Goal: Task Accomplishment & Management: Manage account settings

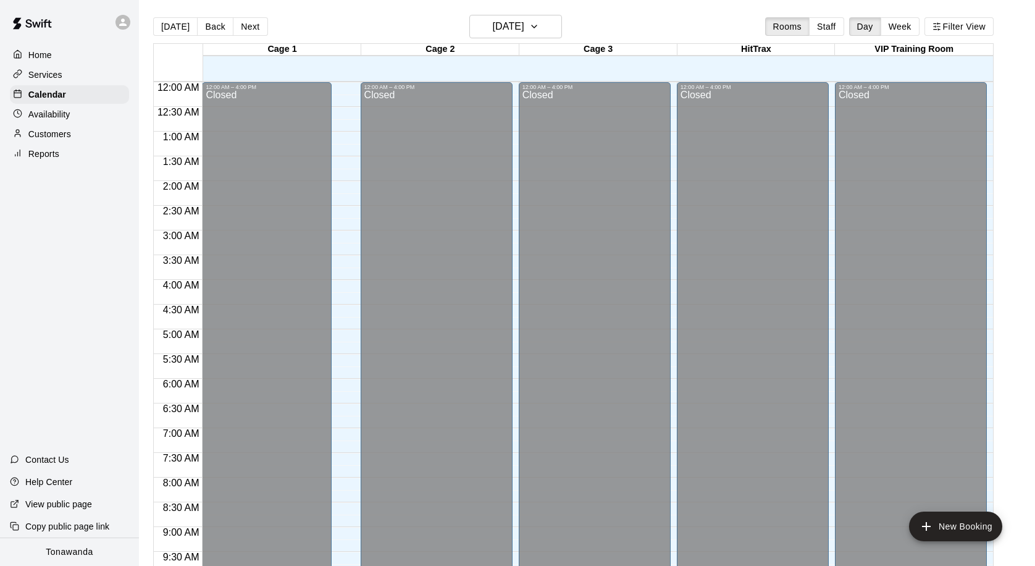
scroll to position [652, 0]
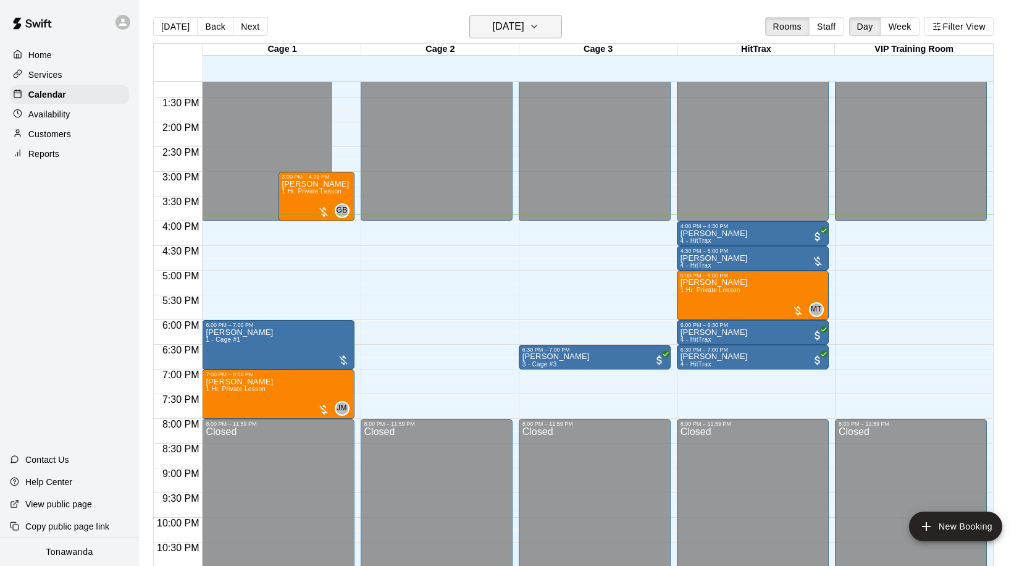
click at [553, 34] on button "[DATE]" at bounding box center [515, 26] width 93 height 23
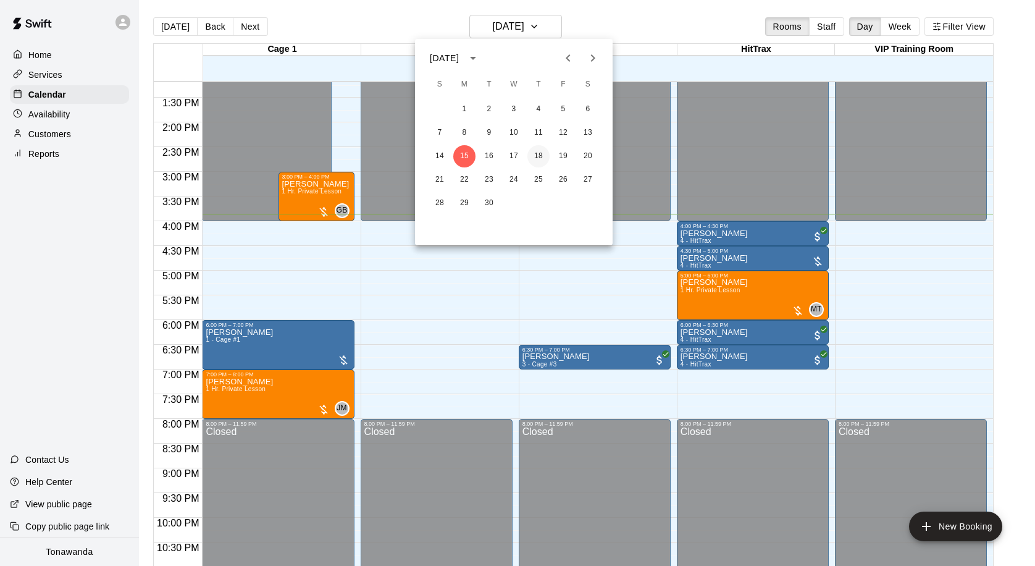
click at [545, 150] on button "18" at bounding box center [539, 156] width 22 height 22
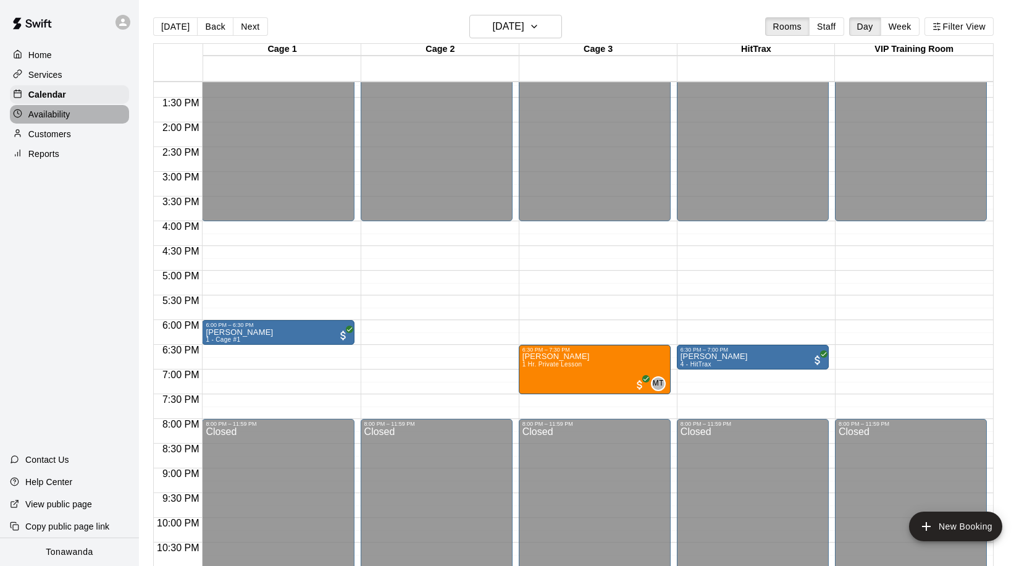
click at [49, 120] on div "Availability" at bounding box center [69, 114] width 119 height 19
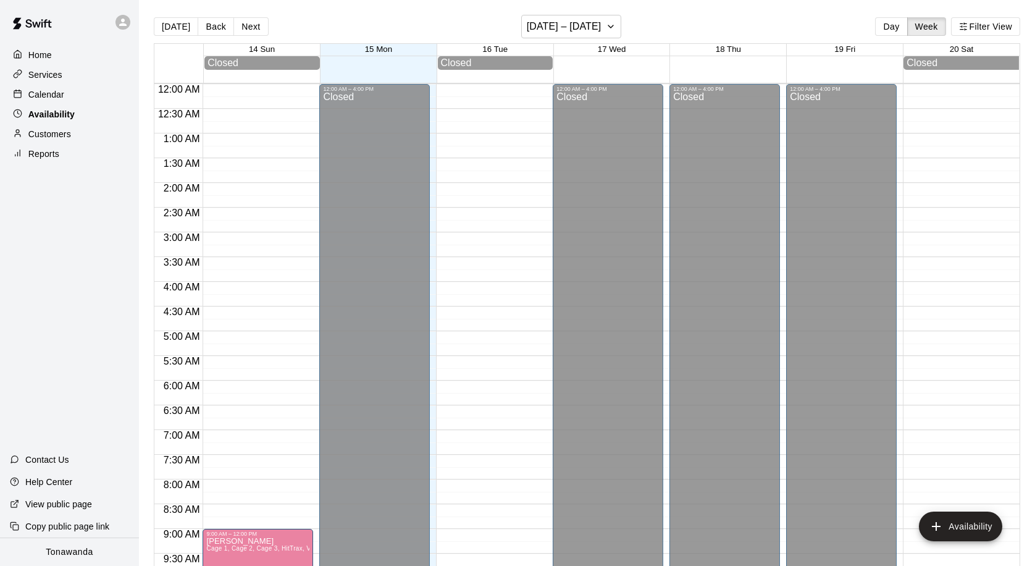
scroll to position [689, 0]
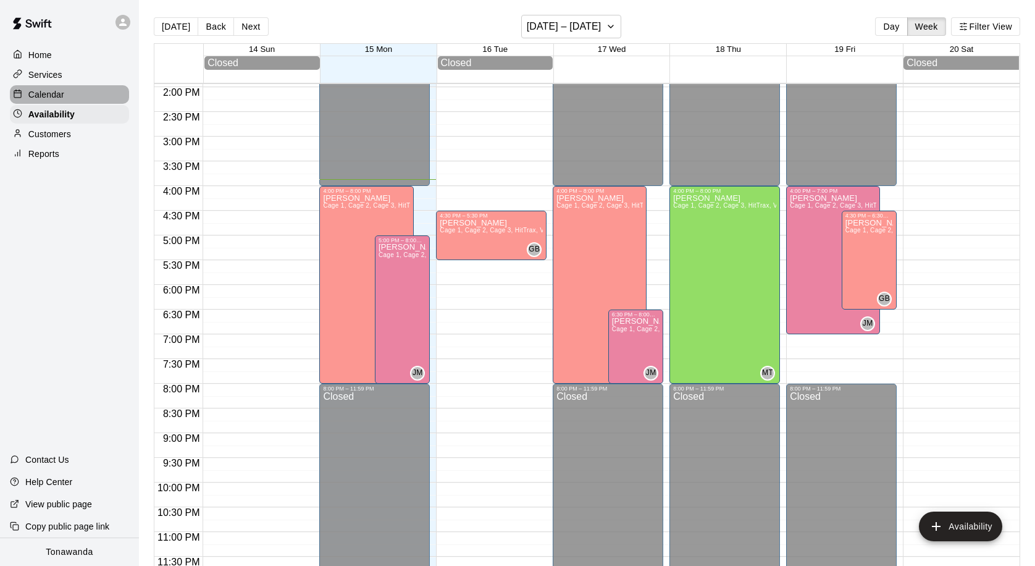
click at [52, 94] on p "Calendar" at bounding box center [46, 94] width 36 height 12
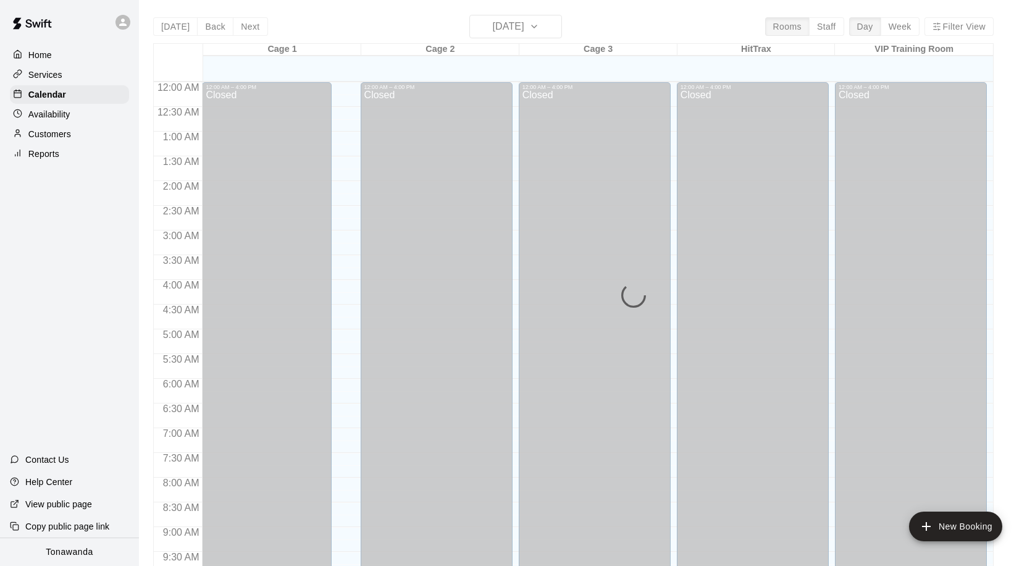
scroll to position [652, 0]
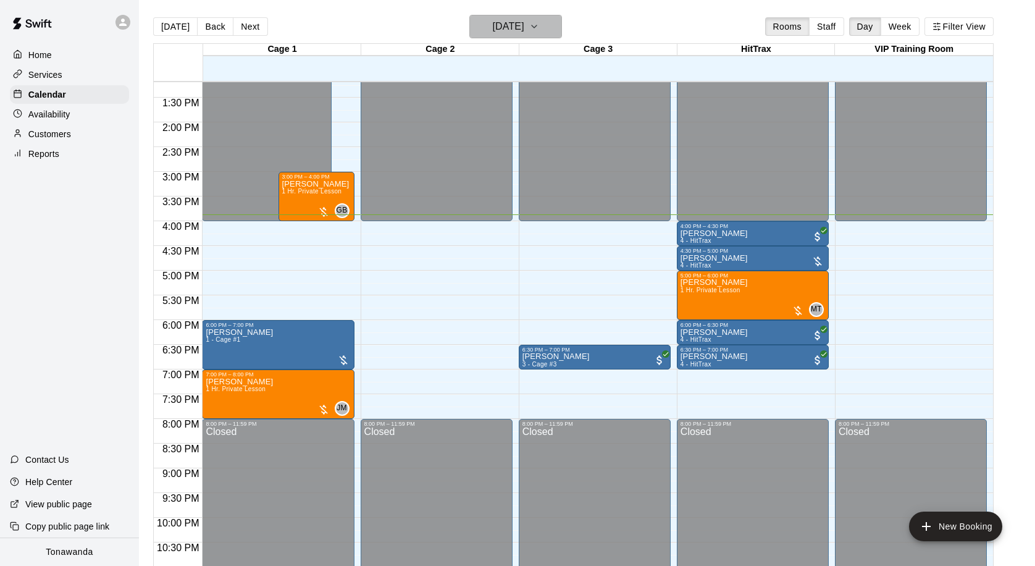
click at [539, 30] on icon "button" at bounding box center [534, 26] width 10 height 15
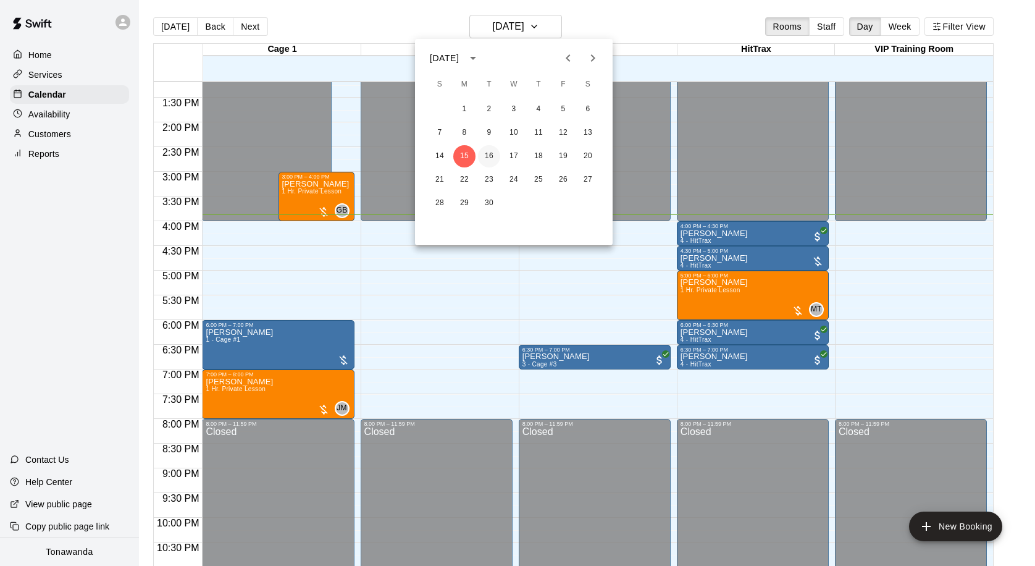
click at [487, 156] on button "16" at bounding box center [489, 156] width 22 height 22
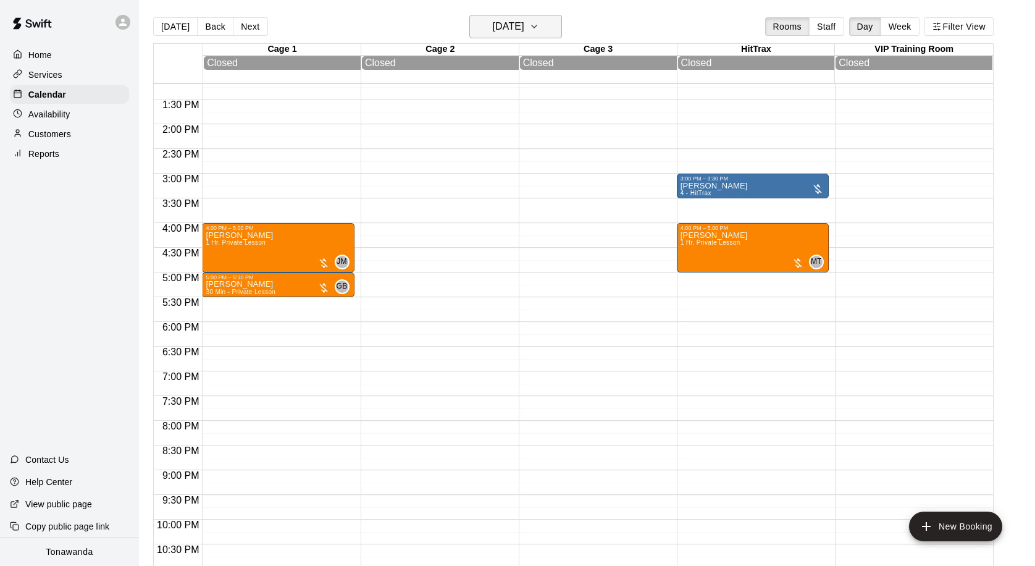
click at [524, 19] on h6 "[DATE]" at bounding box center [508, 26] width 32 height 17
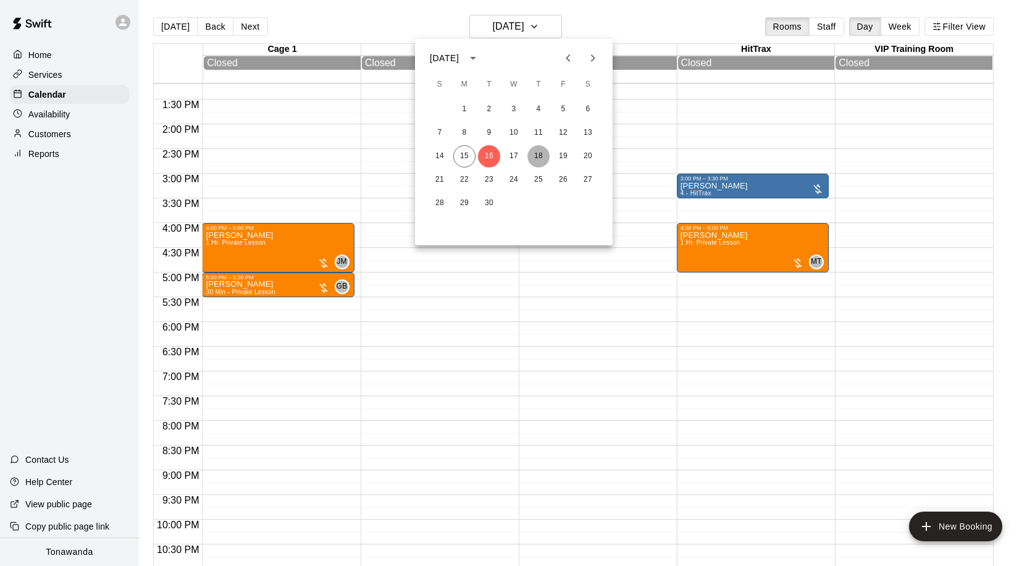
click at [542, 161] on button "18" at bounding box center [539, 156] width 22 height 22
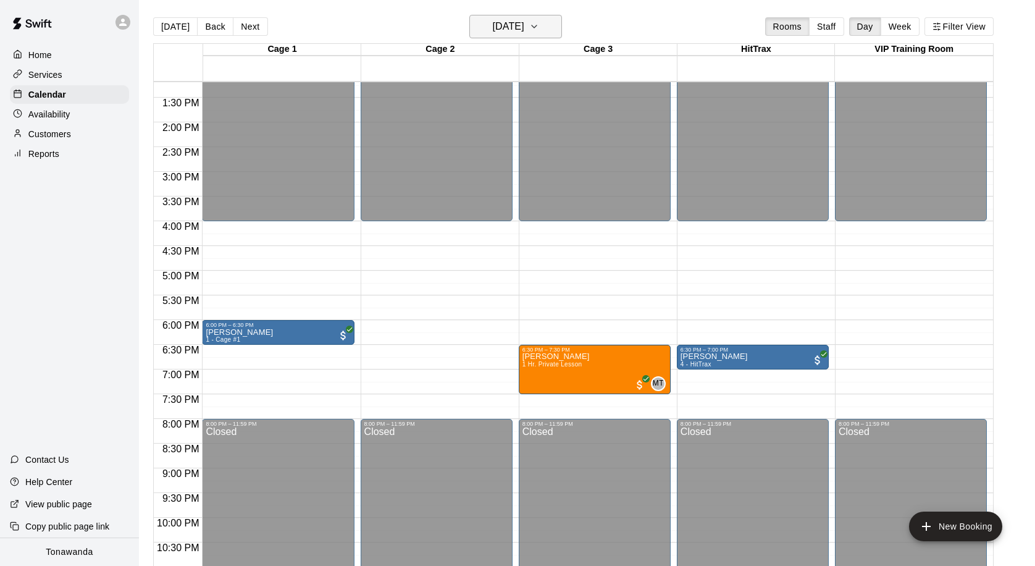
click at [534, 15] on button "[DATE]" at bounding box center [515, 26] width 93 height 23
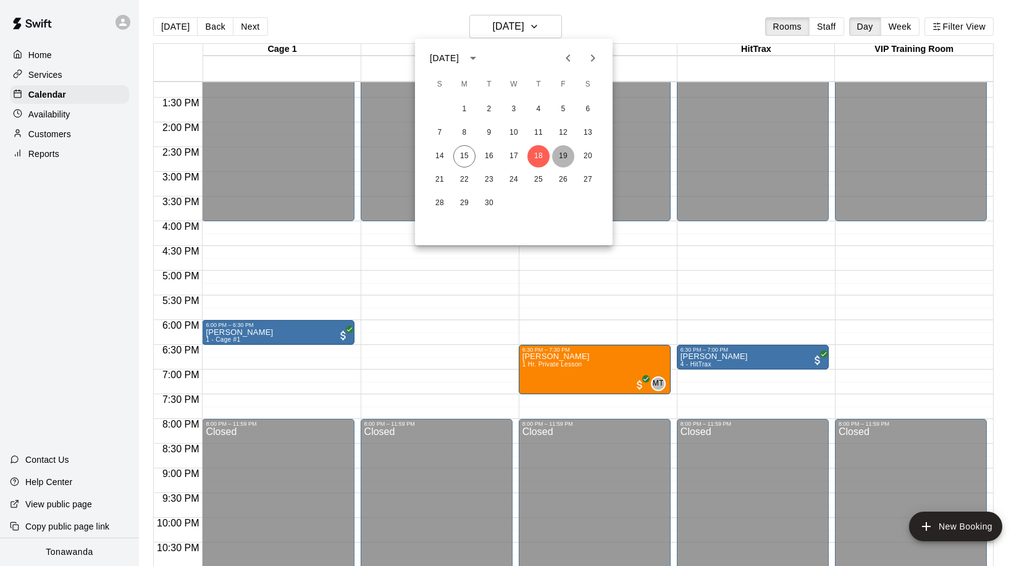
click at [561, 149] on button "19" at bounding box center [563, 156] width 22 height 22
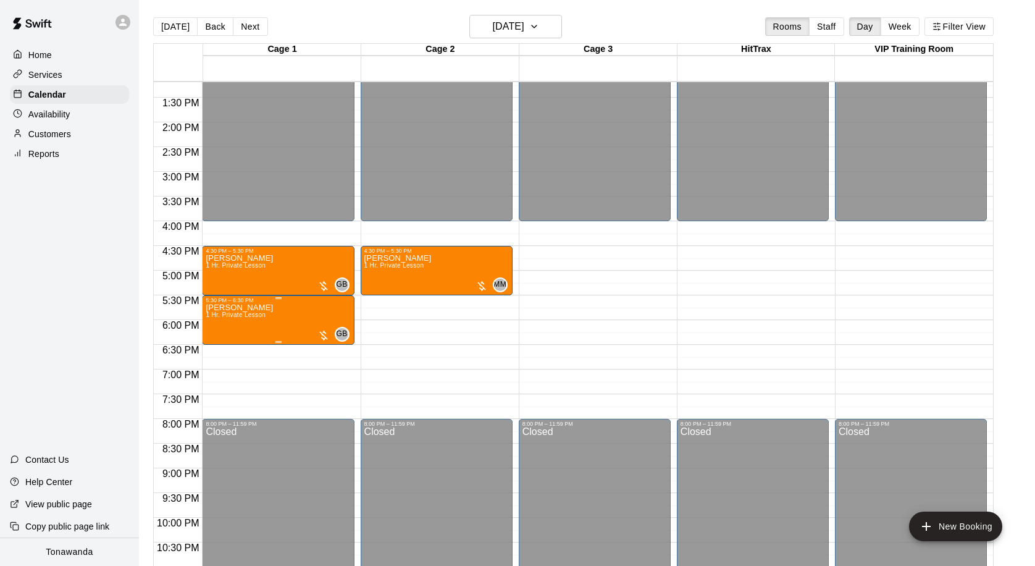
click at [224, 373] on icon "delete" at bounding box center [218, 375] width 15 height 15
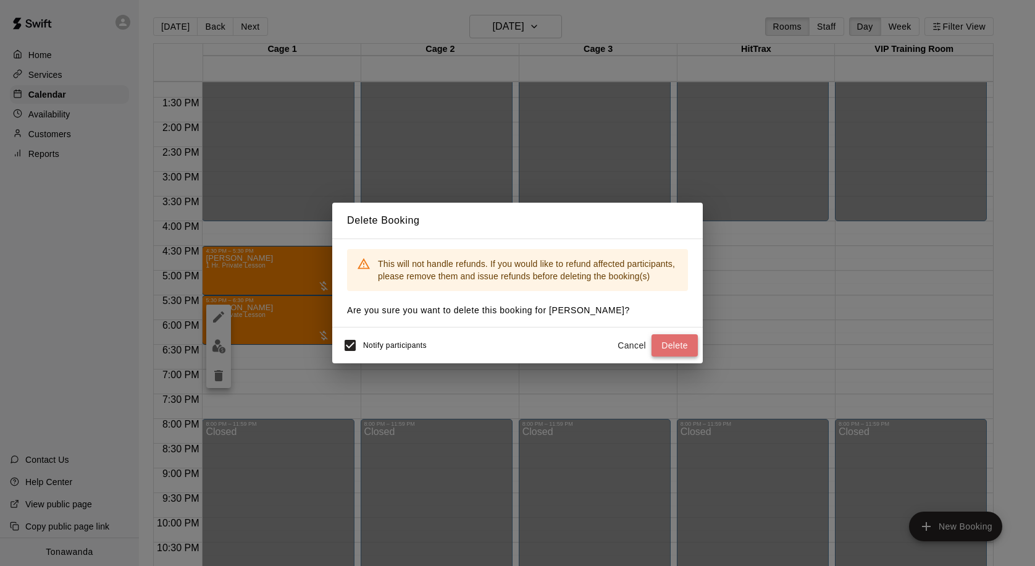
click at [670, 338] on button "Delete" at bounding box center [675, 345] width 46 height 23
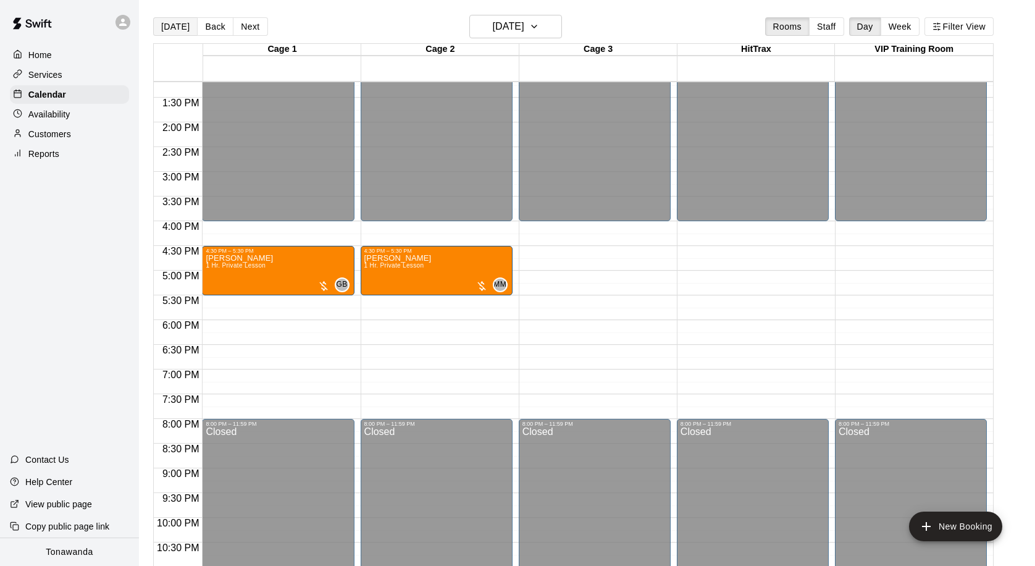
click at [166, 21] on button "[DATE]" at bounding box center [175, 26] width 44 height 19
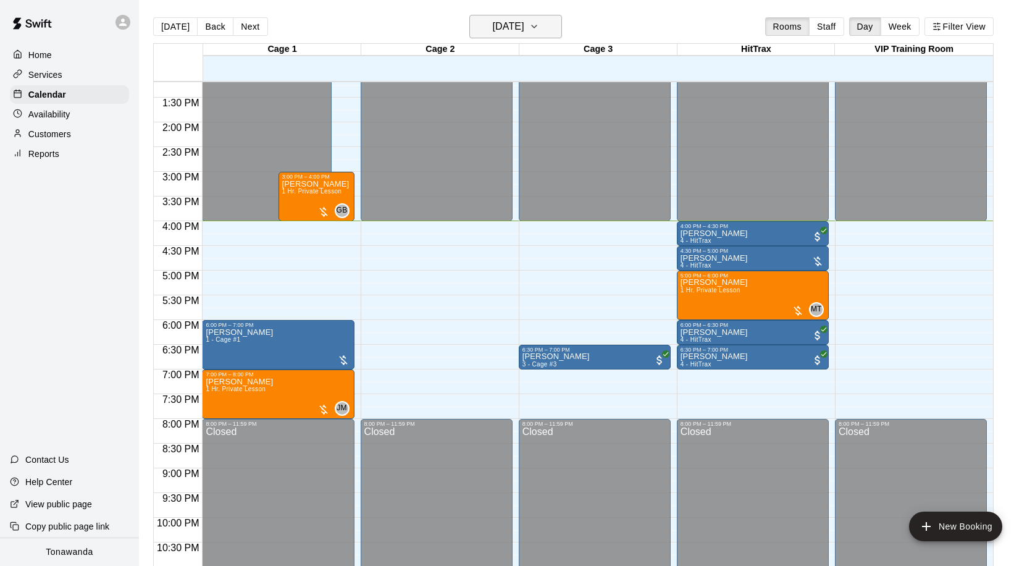
click at [542, 31] on button "[DATE]" at bounding box center [515, 26] width 93 height 23
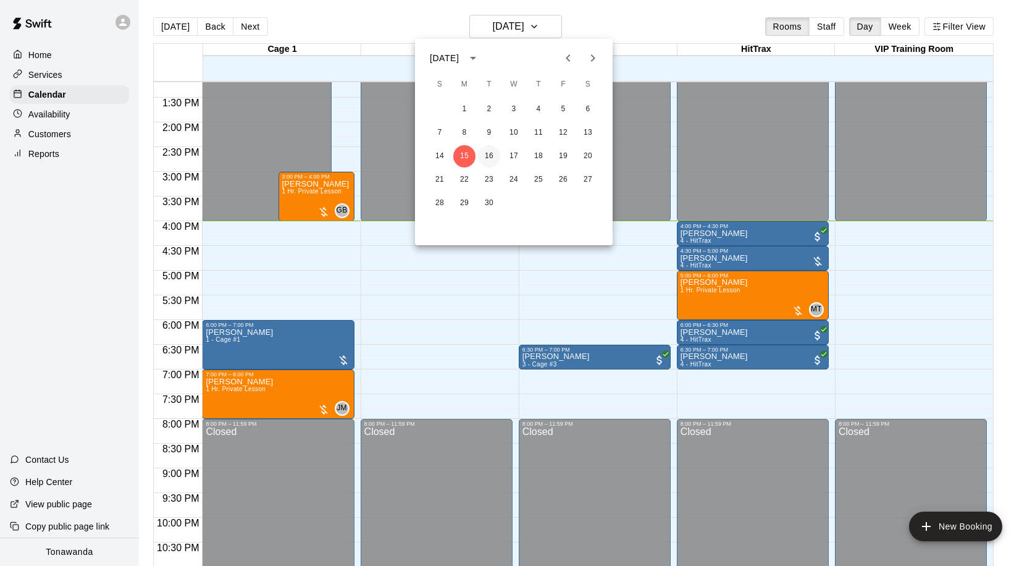
click at [498, 152] on button "16" at bounding box center [489, 156] width 22 height 22
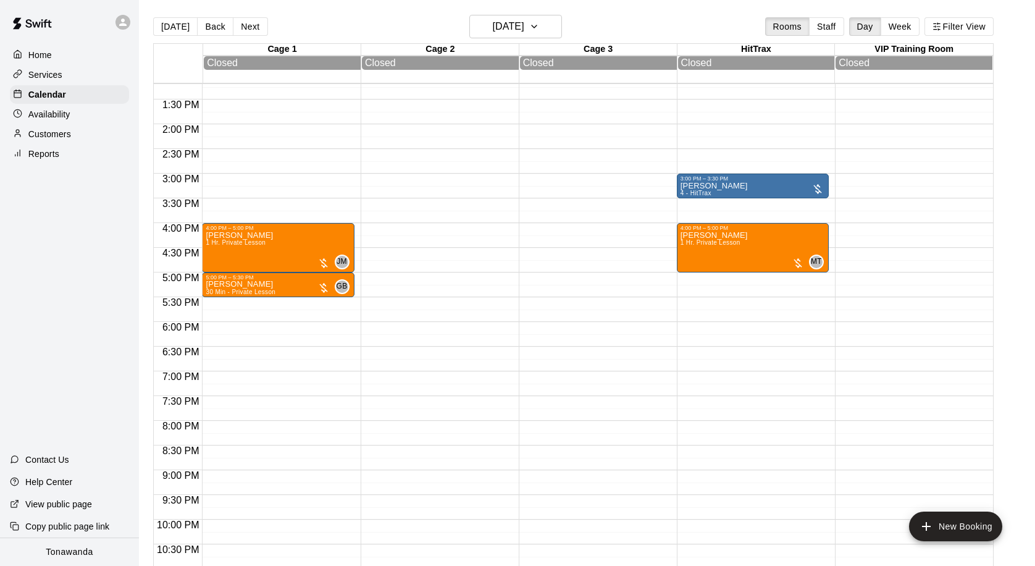
click at [482, 11] on main "[DATE] Back [DATE][DATE] Rooms Staff Day Week Filter View Cage 1 16 Tue Closed …" at bounding box center [587, 293] width 896 height 586
click at [492, 20] on h6 "[DATE]" at bounding box center [508, 26] width 32 height 17
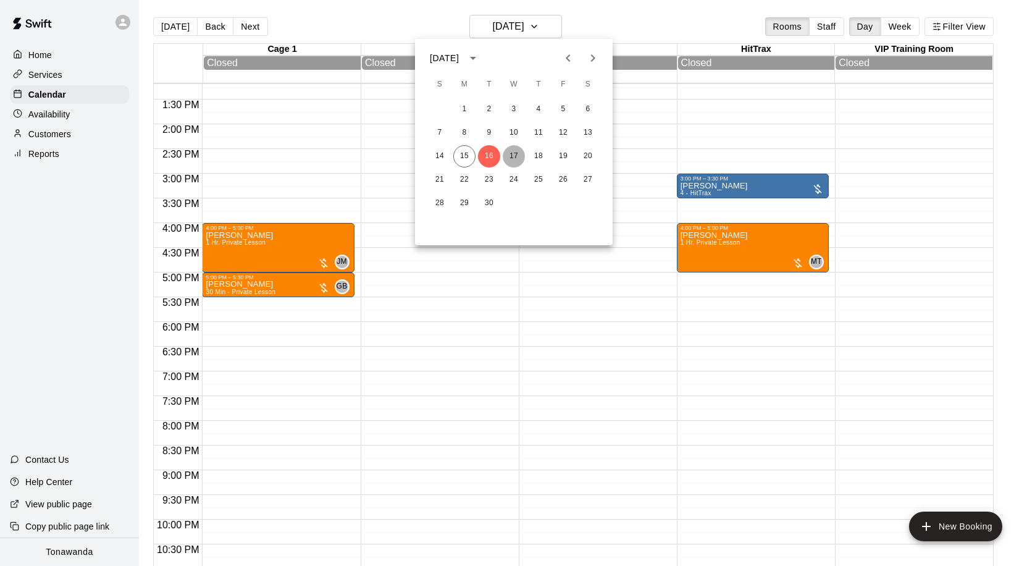
click at [513, 151] on button "17" at bounding box center [514, 156] width 22 height 22
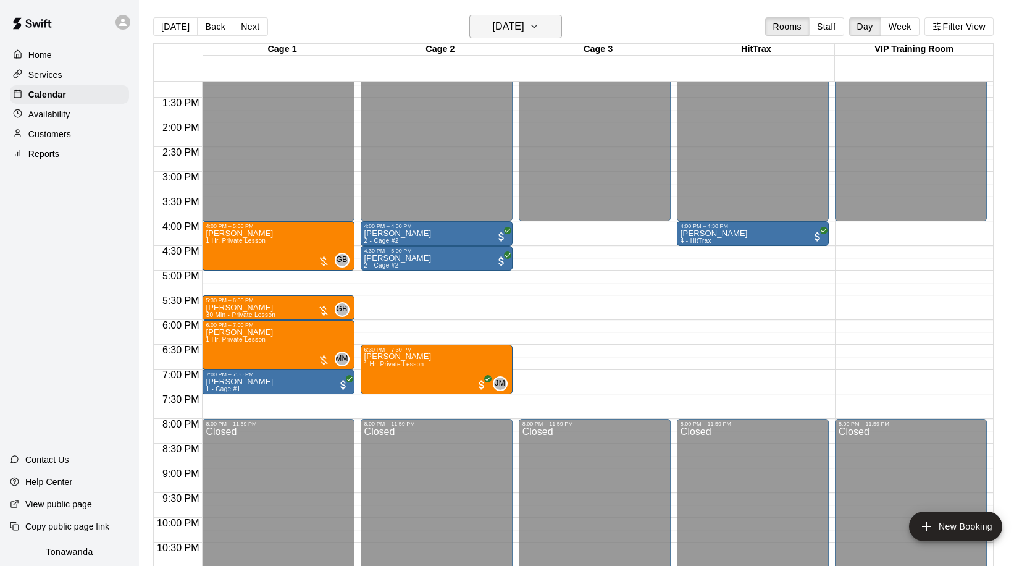
click at [511, 30] on h6 "[DATE]" at bounding box center [508, 26] width 32 height 17
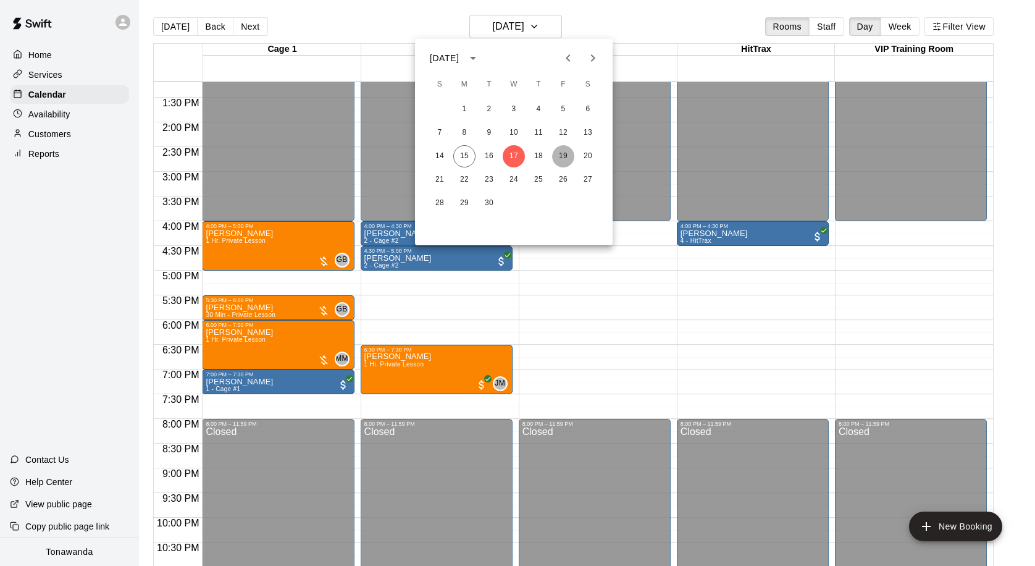
click at [556, 153] on button "19" at bounding box center [563, 156] width 22 height 22
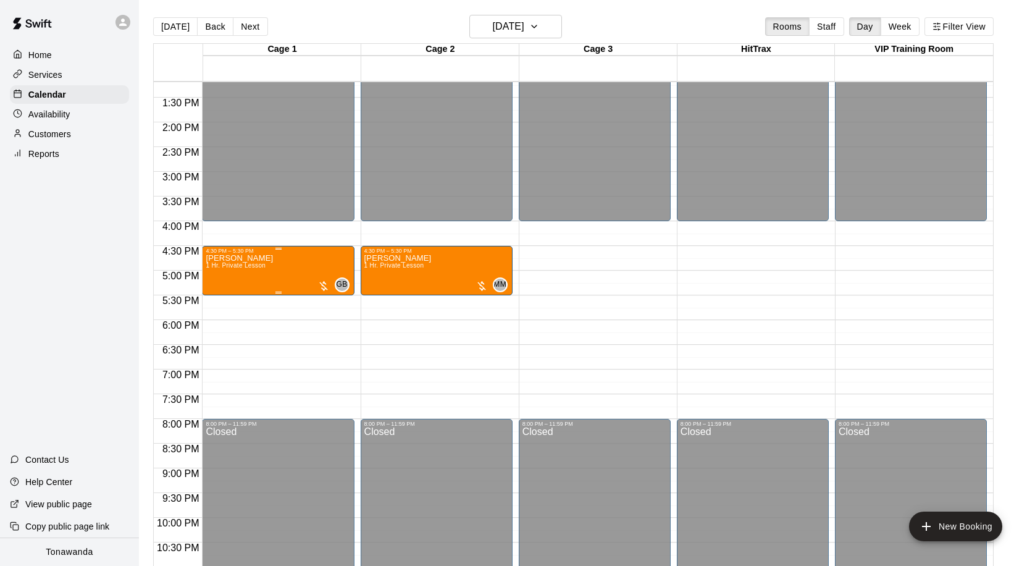
click at [275, 269] on div "[PERSON_NAME] 1 Hr. Private Lesson GB 0" at bounding box center [278, 537] width 145 height 566
click at [221, 329] on icon "delete" at bounding box center [218, 326] width 9 height 11
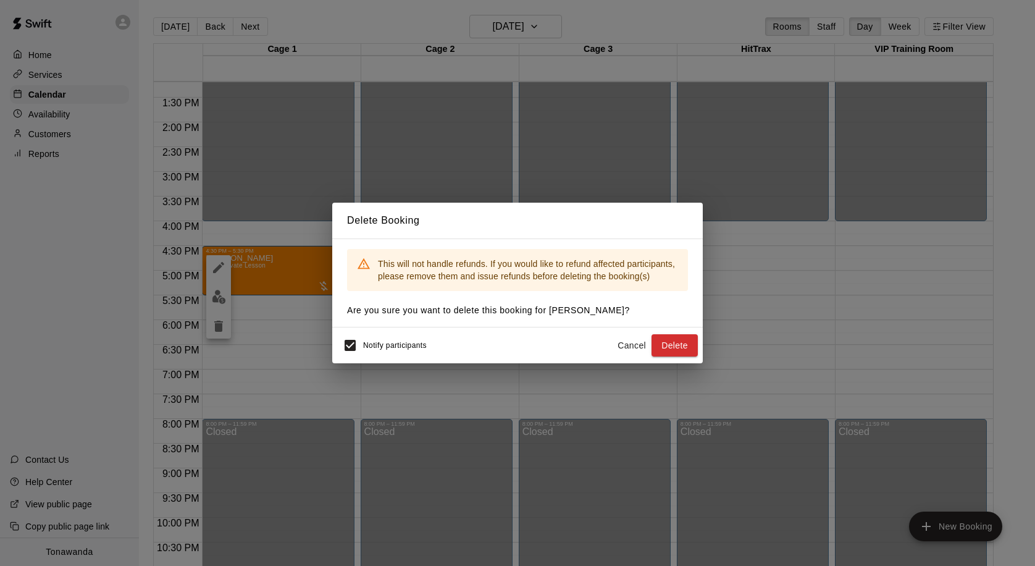
click at [666, 339] on button "Delete" at bounding box center [675, 345] width 46 height 23
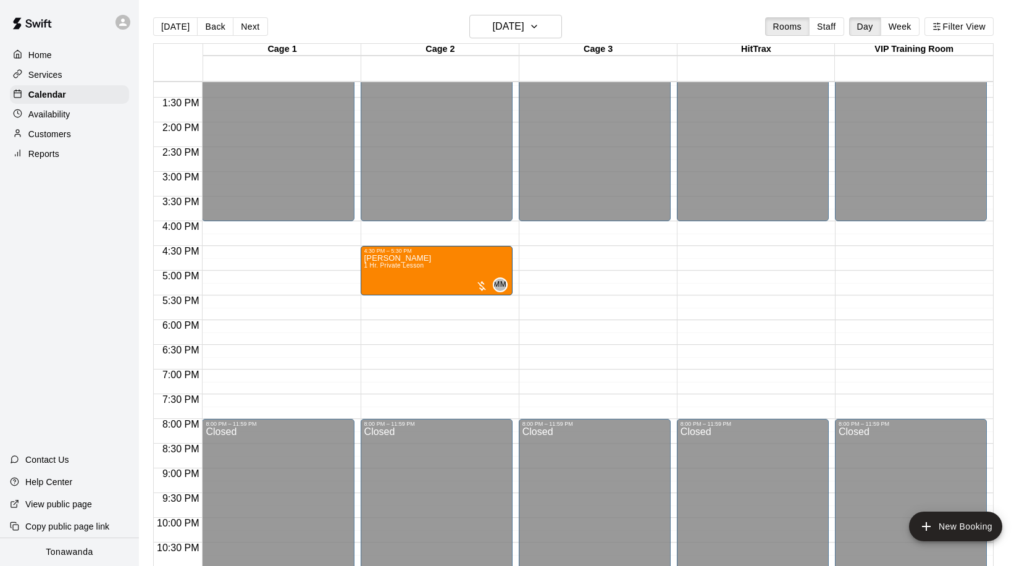
click at [46, 112] on p "Availability" at bounding box center [49, 114] width 42 height 12
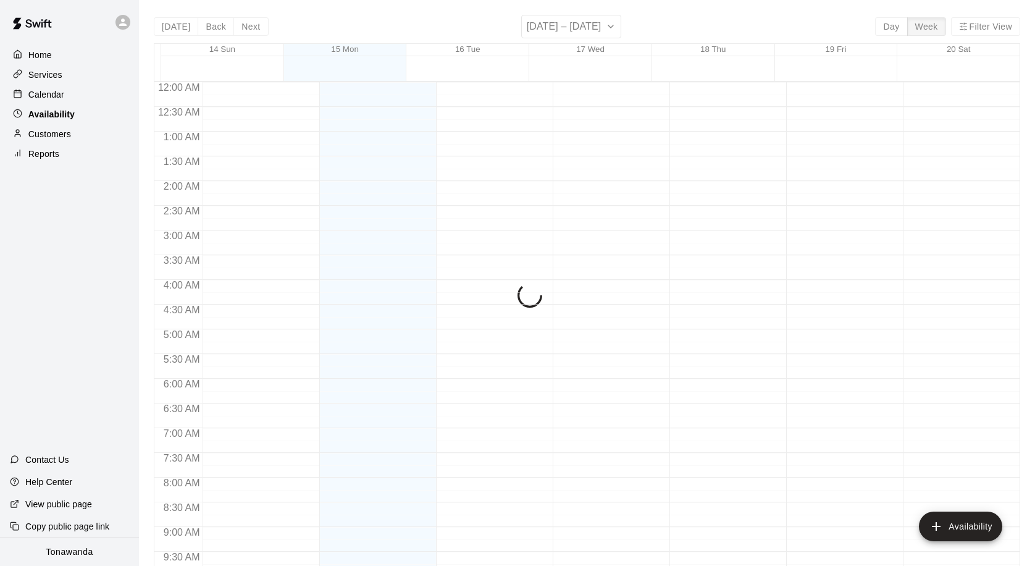
scroll to position [689, 0]
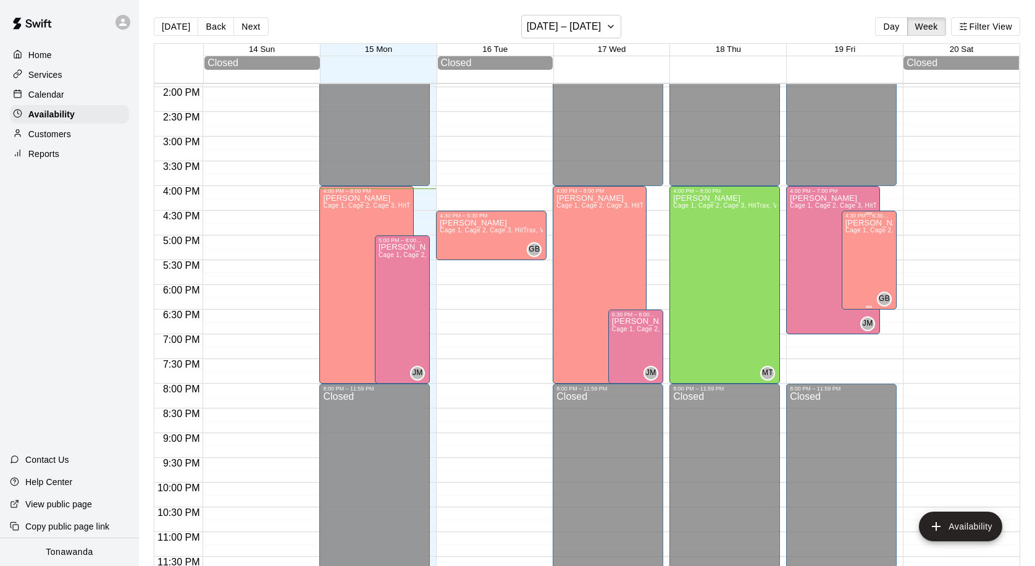
click at [872, 268] on div "[PERSON_NAME] Cage 1, Cage 2, Cage 3, HitTrax, VIP Training Room" at bounding box center [870, 502] width 48 height 566
click at [859, 266] on icon "delete" at bounding box center [858, 262] width 9 height 11
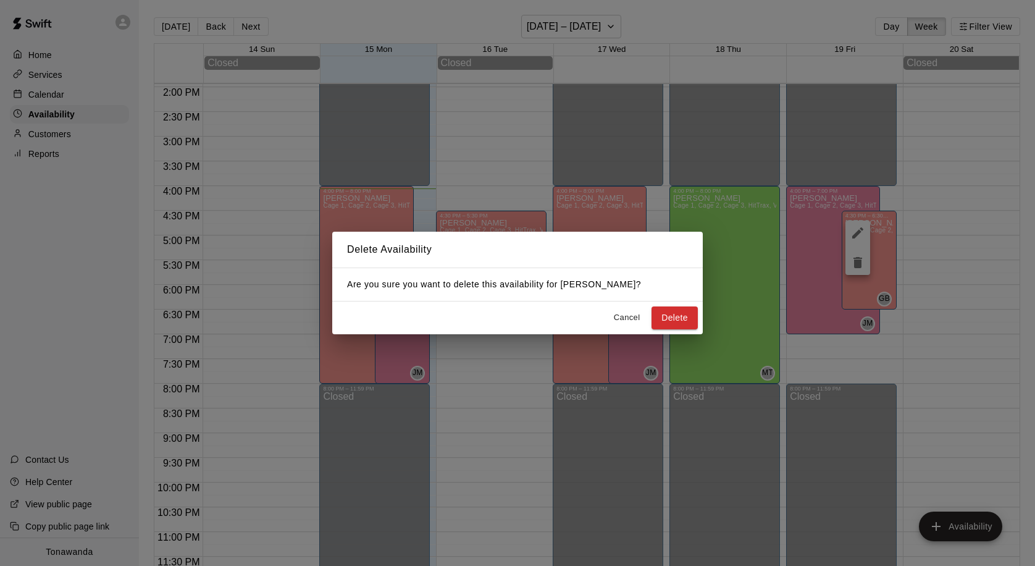
click at [688, 314] on button "Delete" at bounding box center [675, 317] width 46 height 23
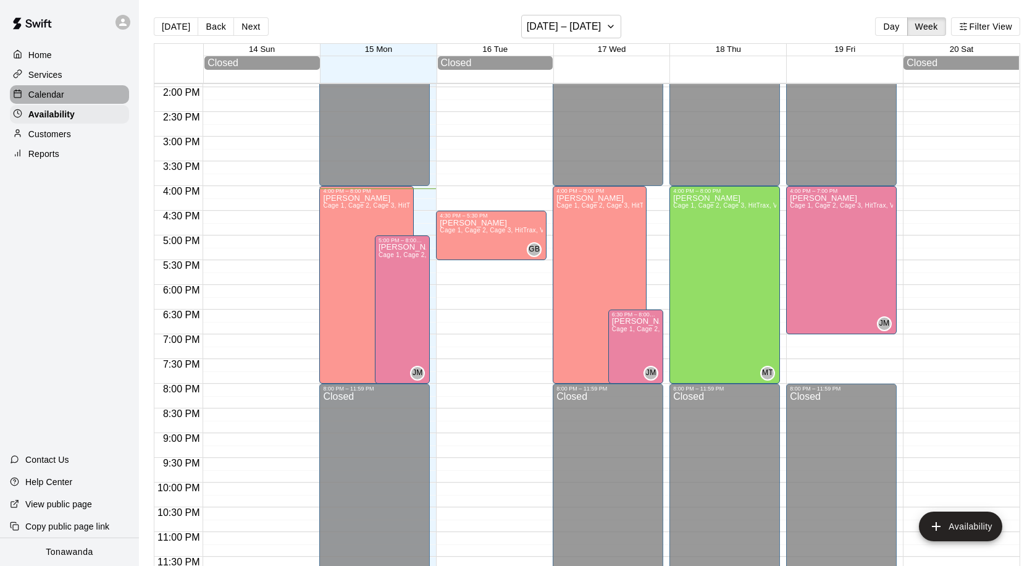
click at [61, 96] on p "Calendar" at bounding box center [46, 94] width 36 height 12
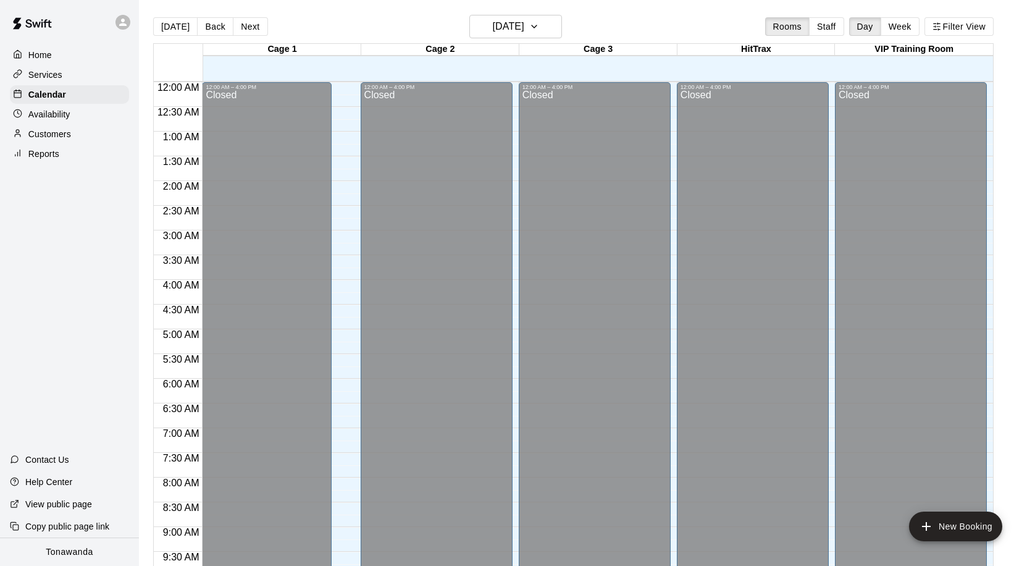
scroll to position [652, 0]
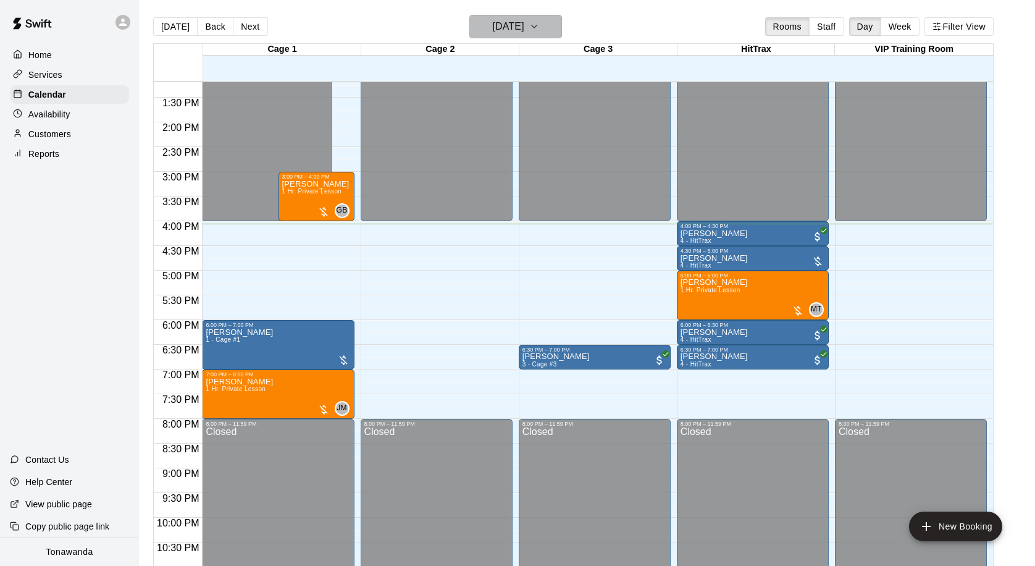
click at [524, 32] on h6 "[DATE]" at bounding box center [508, 26] width 32 height 17
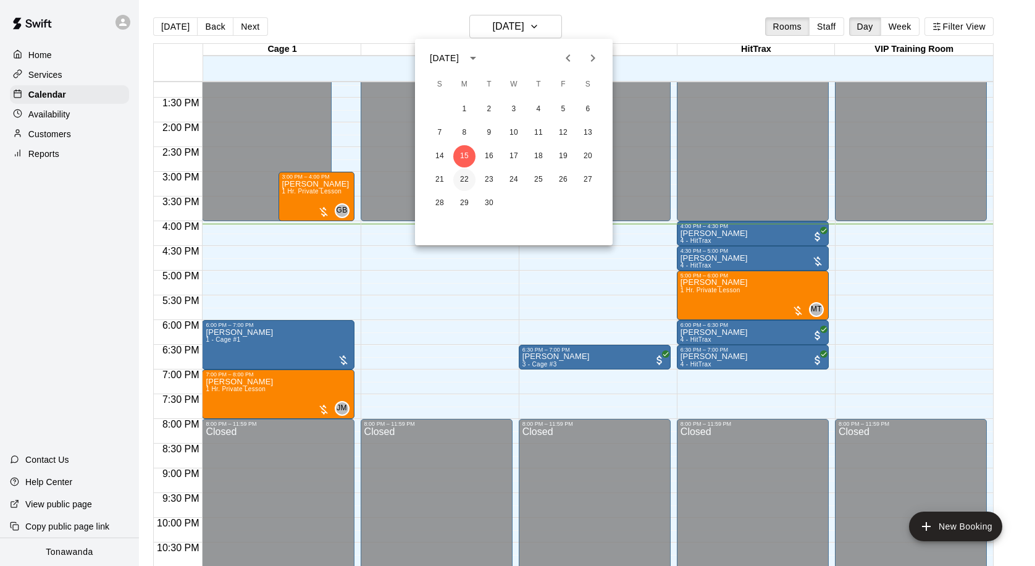
click at [470, 176] on button "22" at bounding box center [464, 180] width 22 height 22
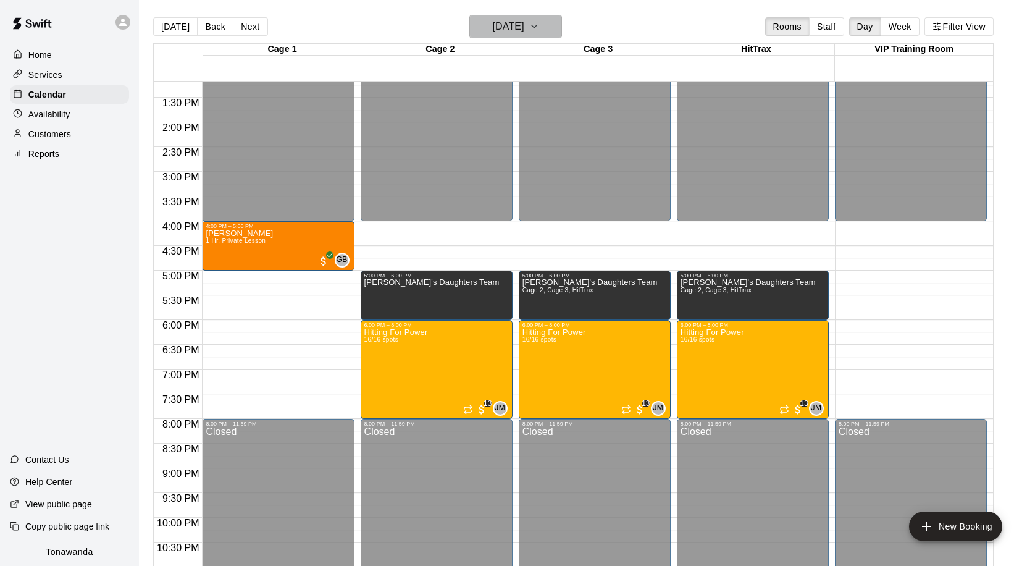
click at [510, 31] on h6 "[DATE]" at bounding box center [508, 26] width 32 height 17
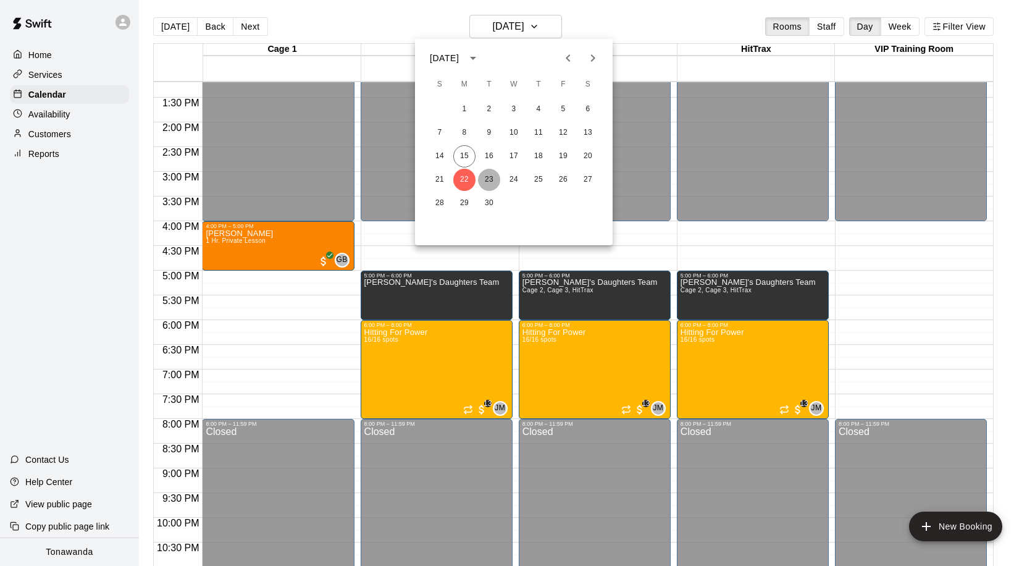
click at [490, 178] on button "23" at bounding box center [489, 180] width 22 height 22
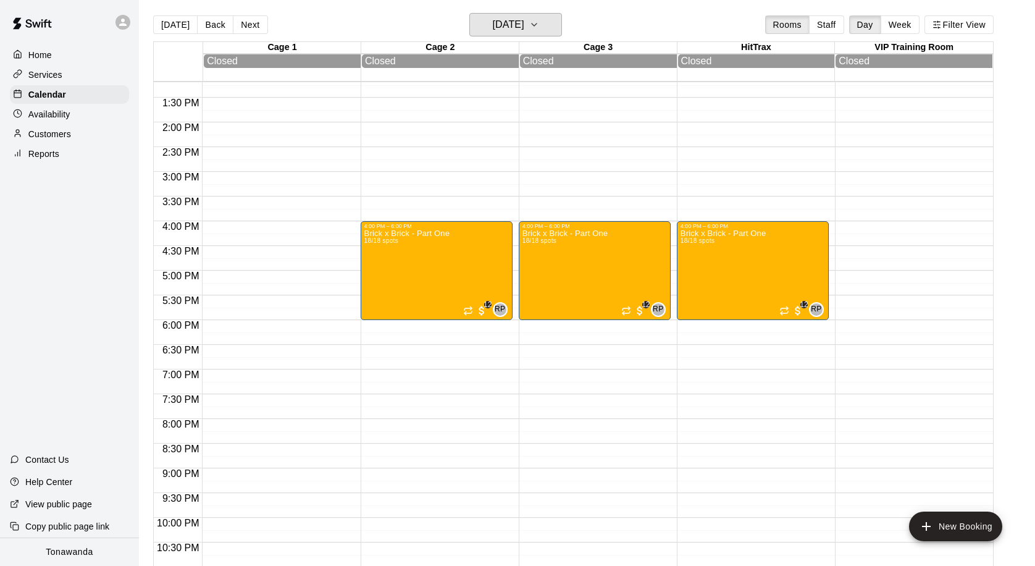
scroll to position [0, 0]
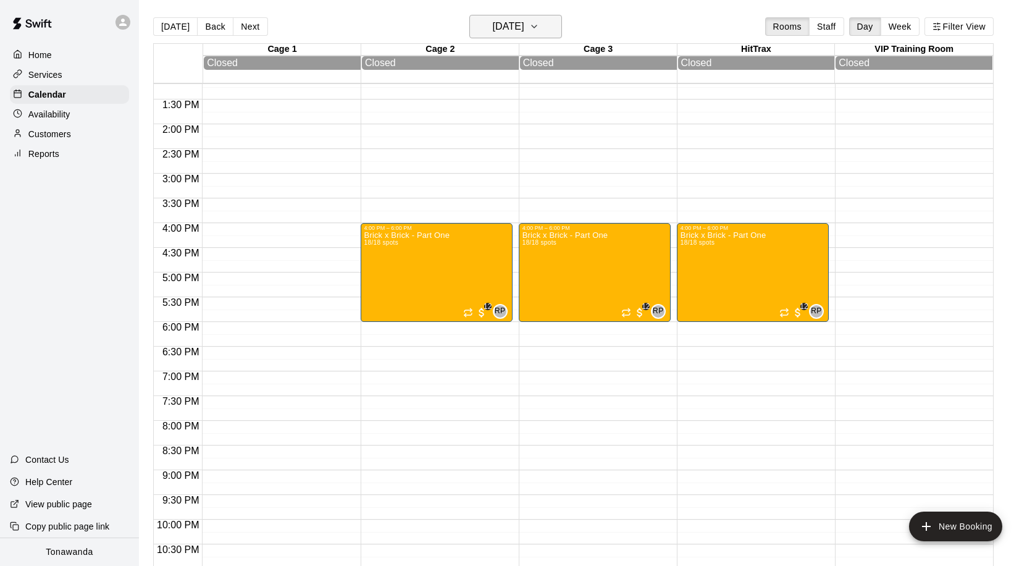
click at [503, 36] on button "[DATE]" at bounding box center [515, 26] width 93 height 23
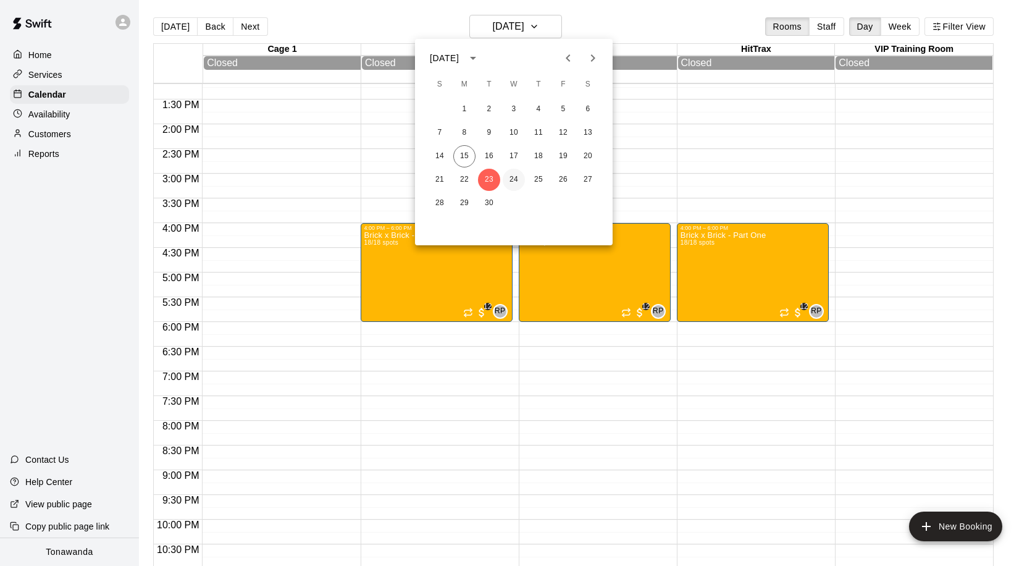
click at [519, 183] on button "24" at bounding box center [514, 180] width 22 height 22
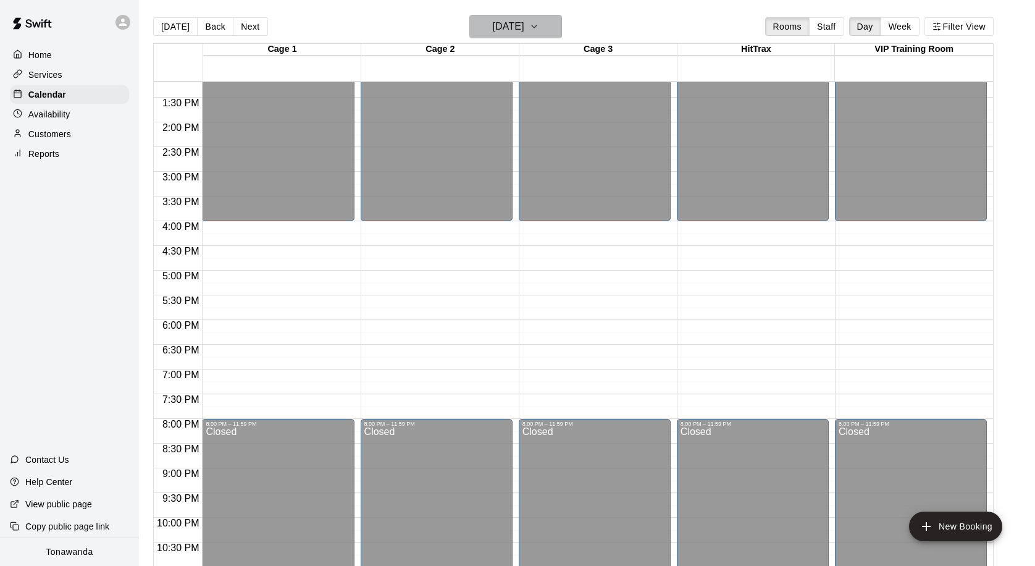
click at [524, 33] on h6 "[DATE]" at bounding box center [508, 26] width 32 height 17
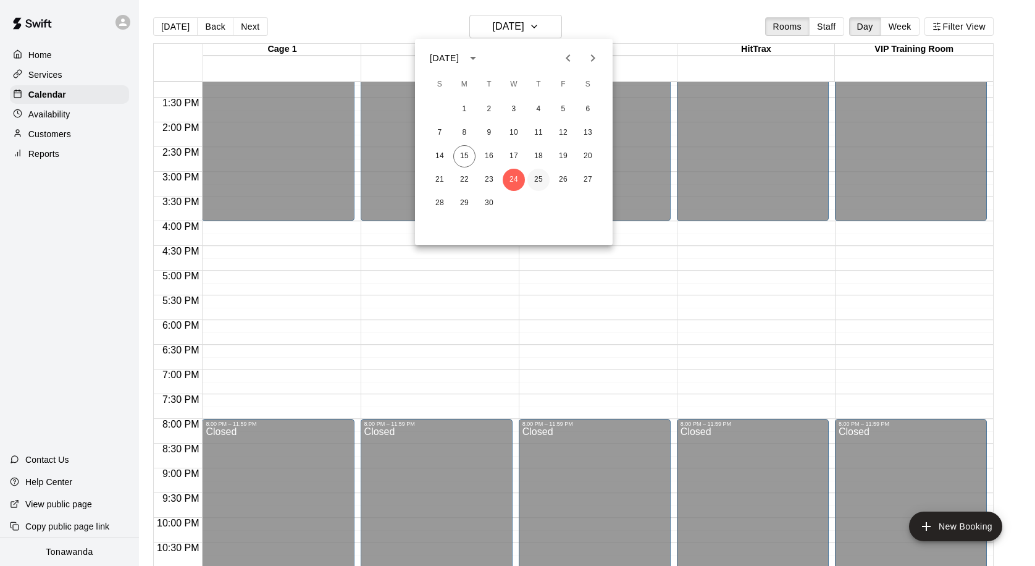
click at [535, 176] on button "25" at bounding box center [539, 180] width 22 height 22
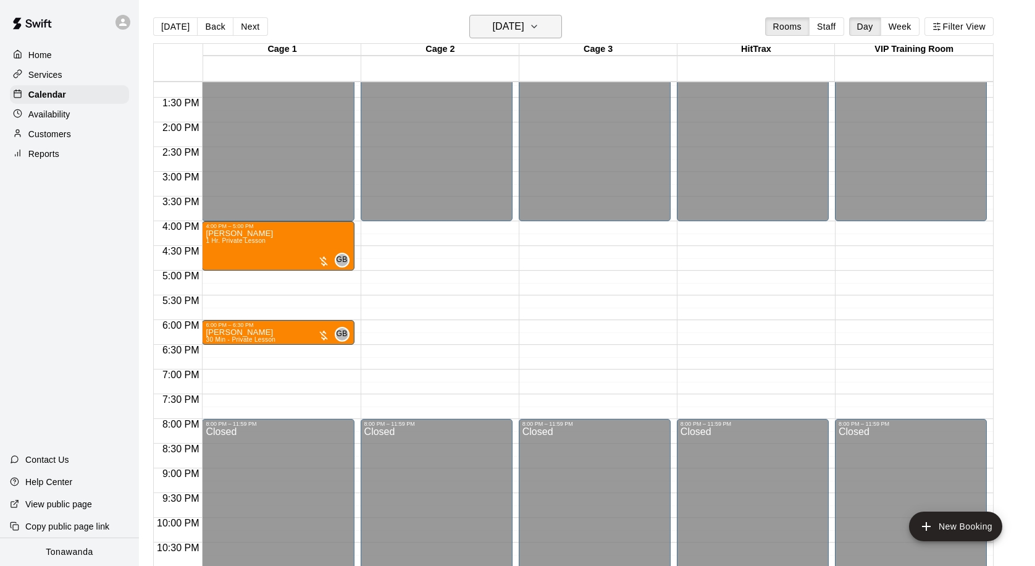
click at [524, 32] on h6 "[DATE]" at bounding box center [508, 26] width 32 height 17
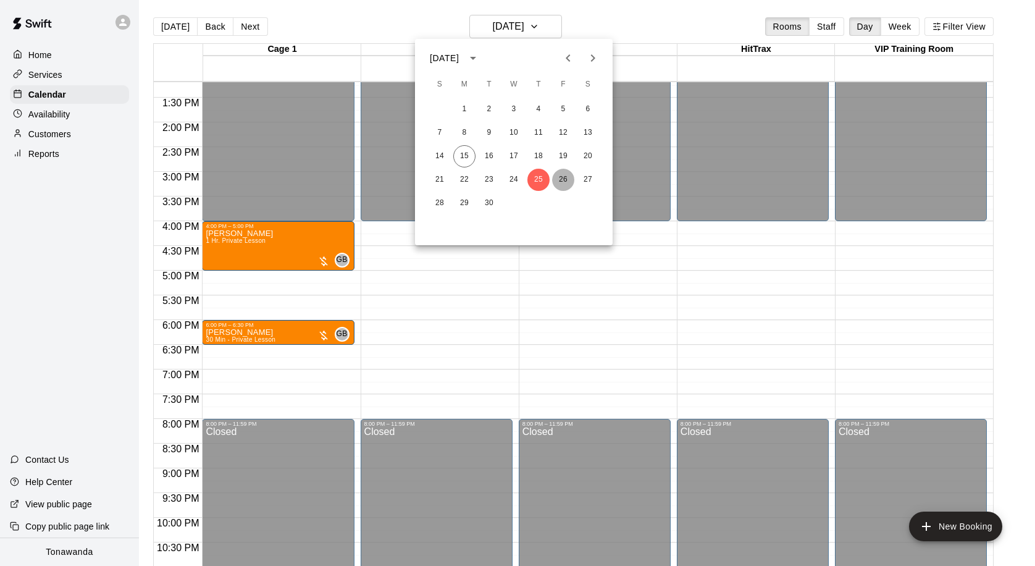
click at [563, 180] on button "26" at bounding box center [563, 180] width 22 height 22
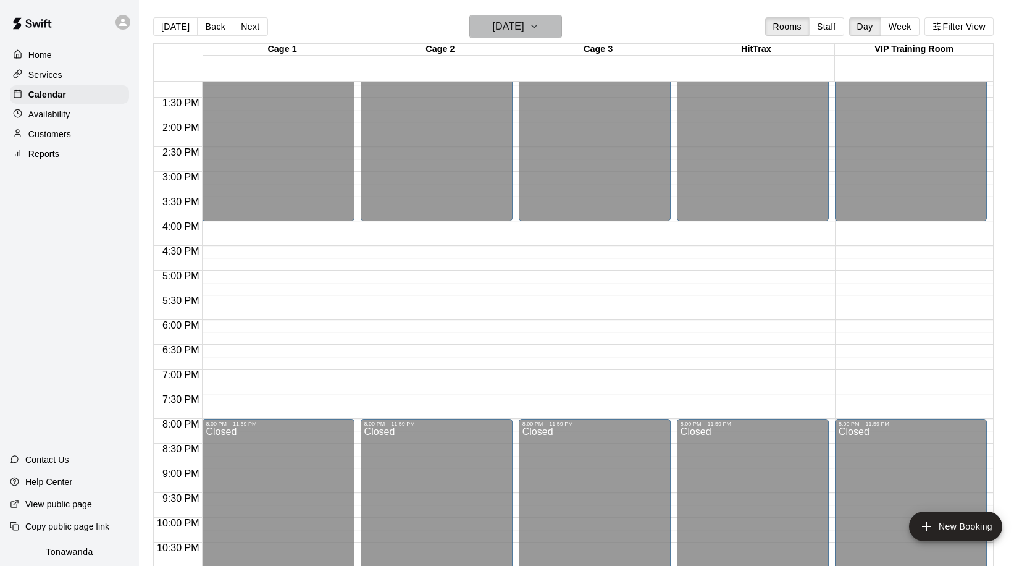
click at [520, 32] on h6 "[DATE]" at bounding box center [508, 26] width 32 height 17
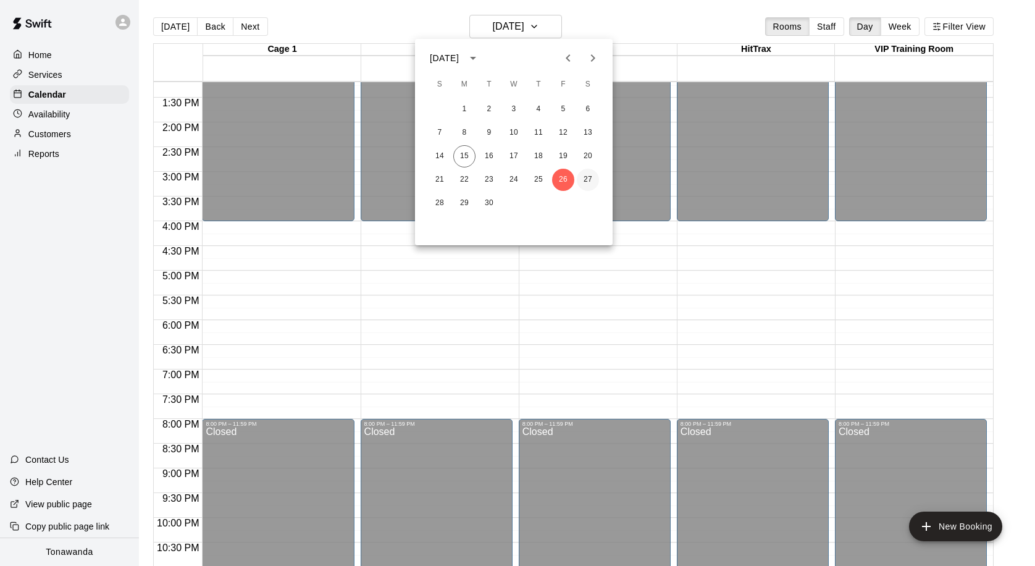
click at [587, 183] on button "27" at bounding box center [588, 180] width 22 height 22
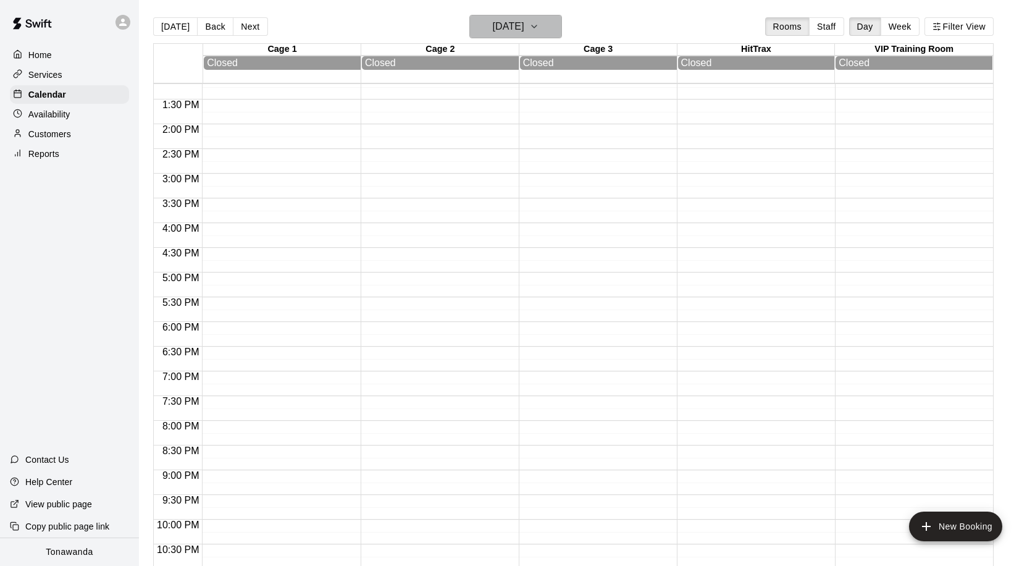
click at [531, 38] on button "[DATE]" at bounding box center [515, 26] width 93 height 23
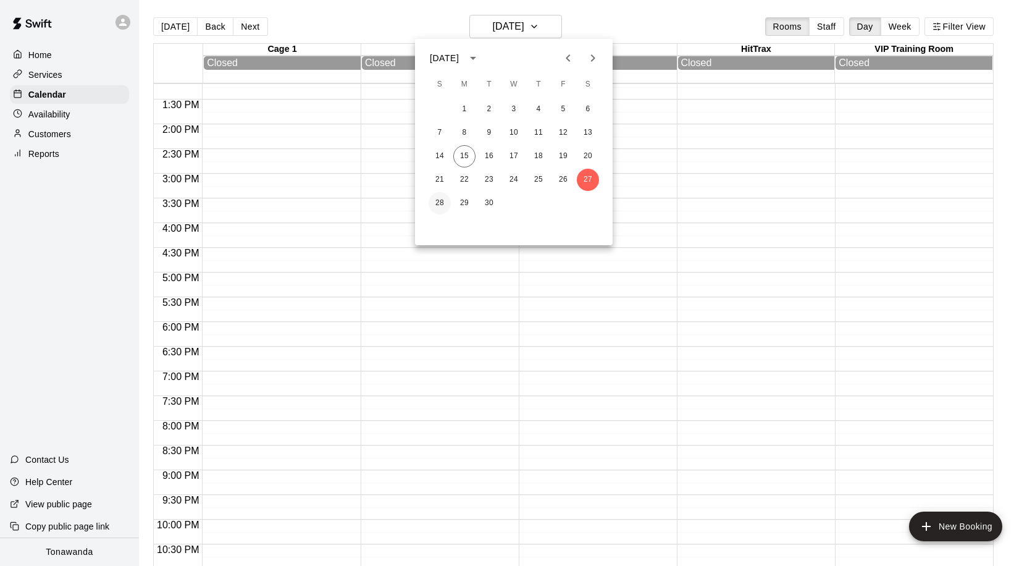
click at [444, 201] on button "28" at bounding box center [440, 203] width 22 height 22
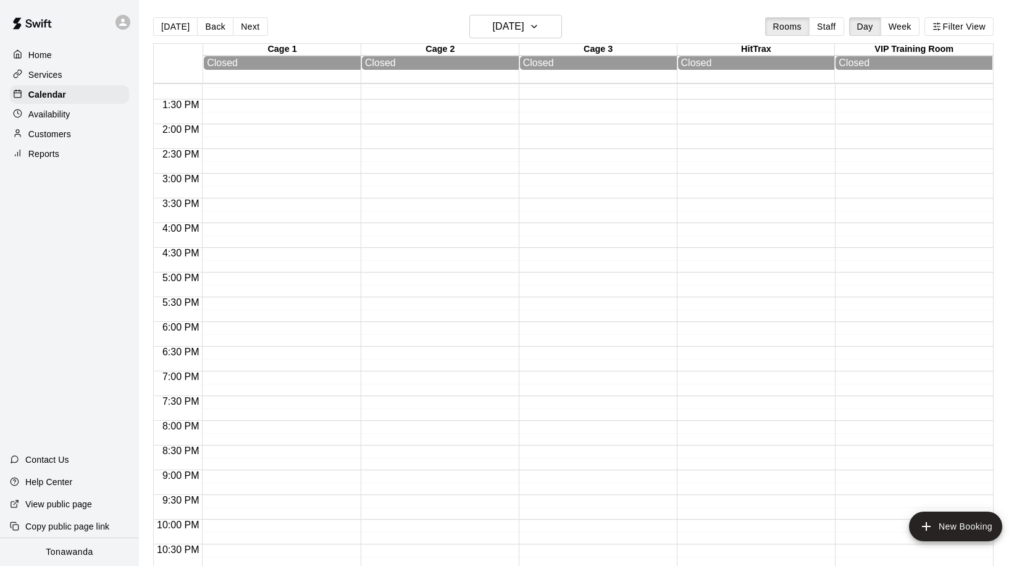
click at [515, 46] on div "Cage 2" at bounding box center [440, 50] width 158 height 12
click at [515, 32] on h6 "[DATE]" at bounding box center [508, 26] width 32 height 17
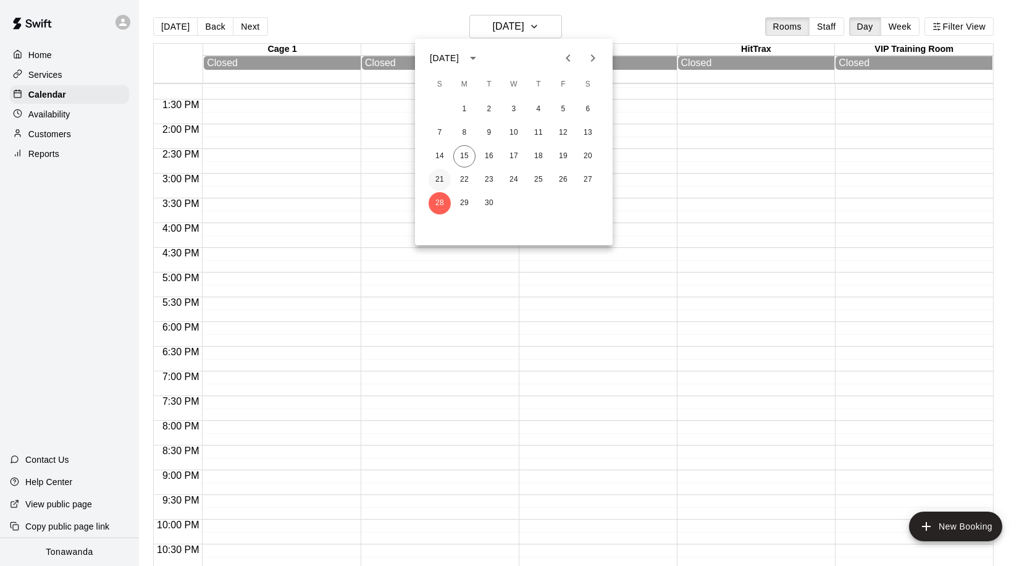
click at [442, 180] on button "21" at bounding box center [440, 180] width 22 height 22
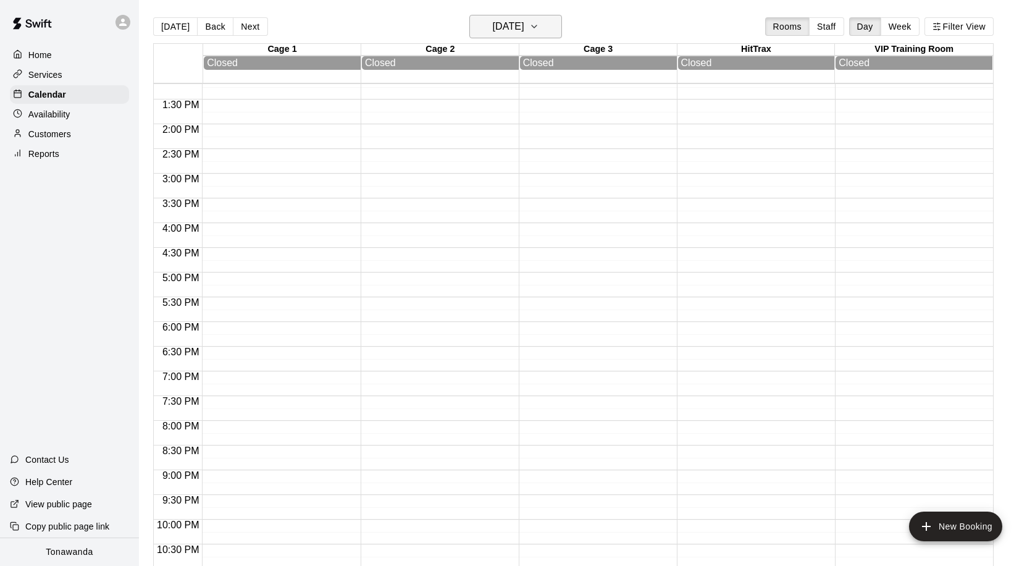
click at [494, 31] on h6 "[DATE]" at bounding box center [508, 26] width 32 height 17
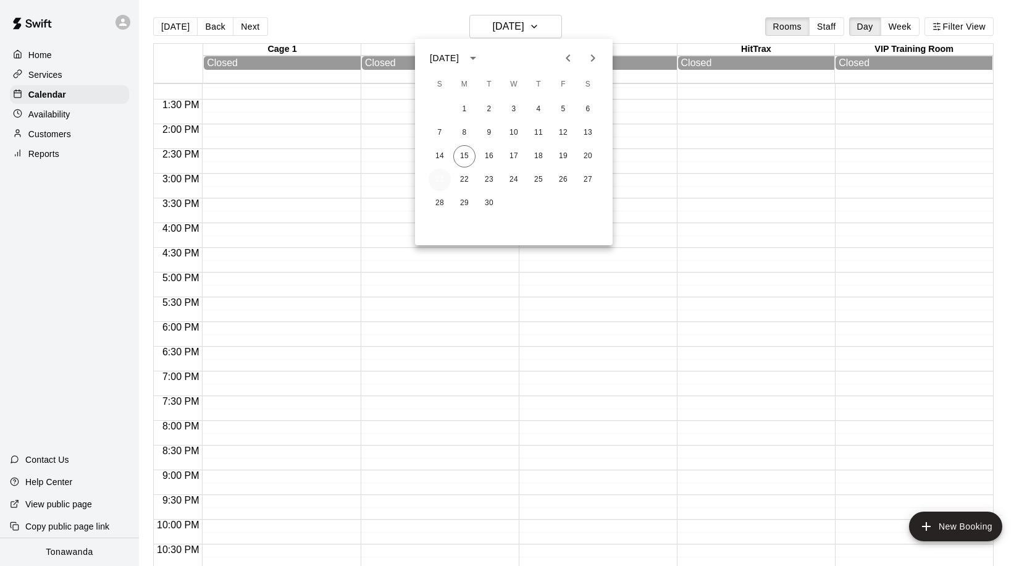
click at [438, 178] on button "21" at bounding box center [440, 180] width 22 height 22
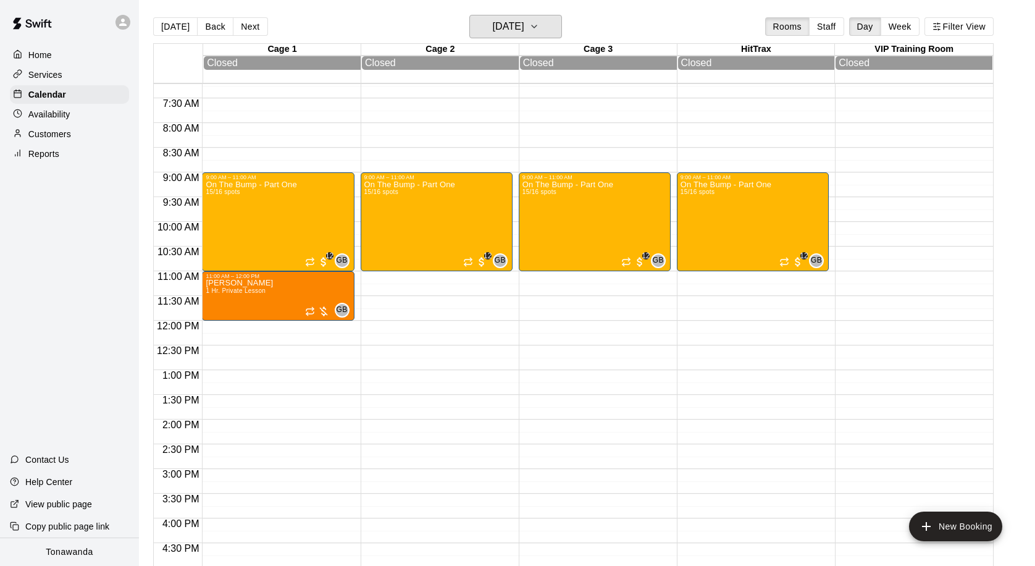
scroll to position [358, 0]
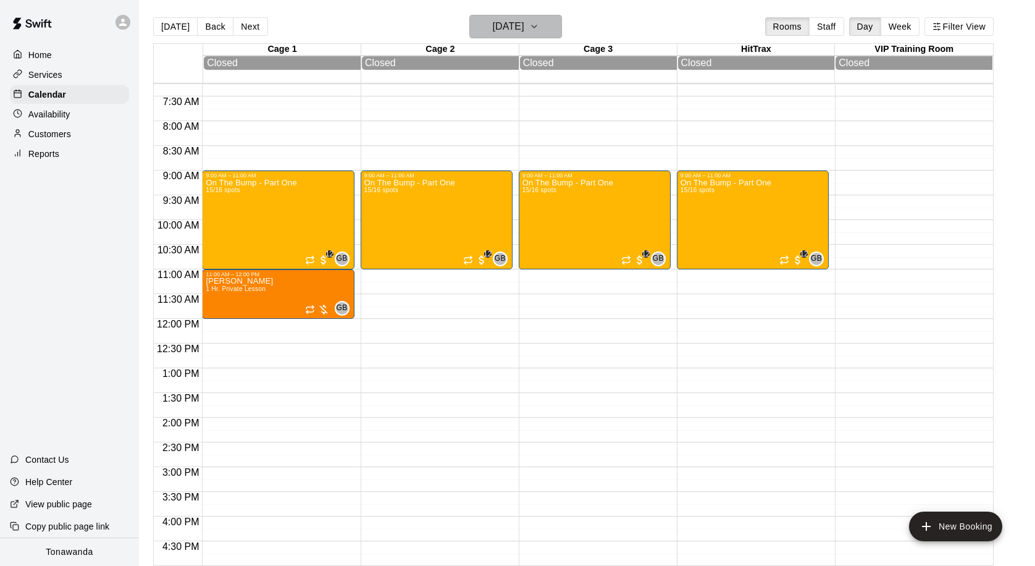
click at [514, 37] on button "[DATE]" at bounding box center [515, 26] width 93 height 23
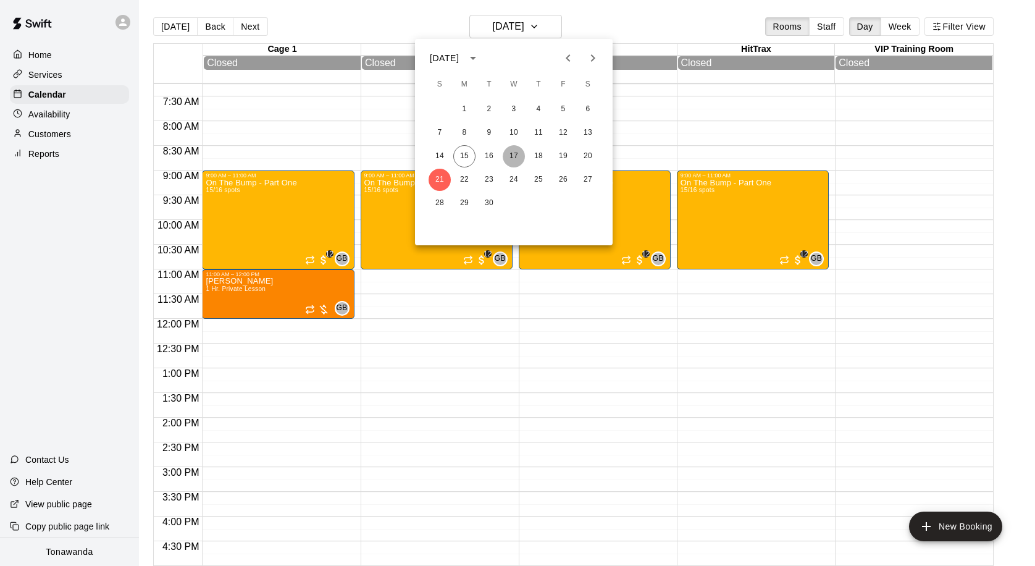
click at [511, 154] on button "17" at bounding box center [514, 156] width 22 height 22
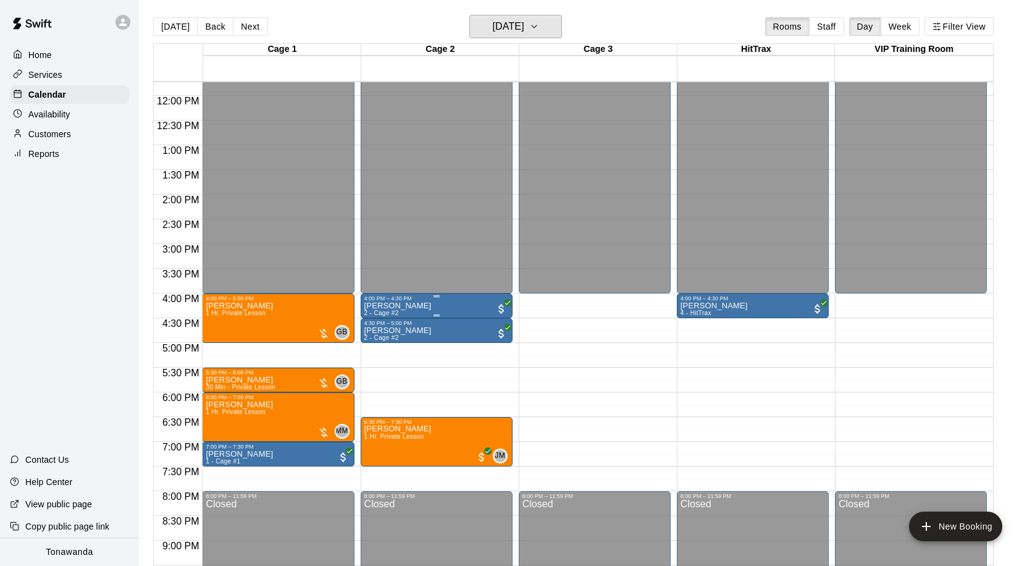
scroll to position [584, 0]
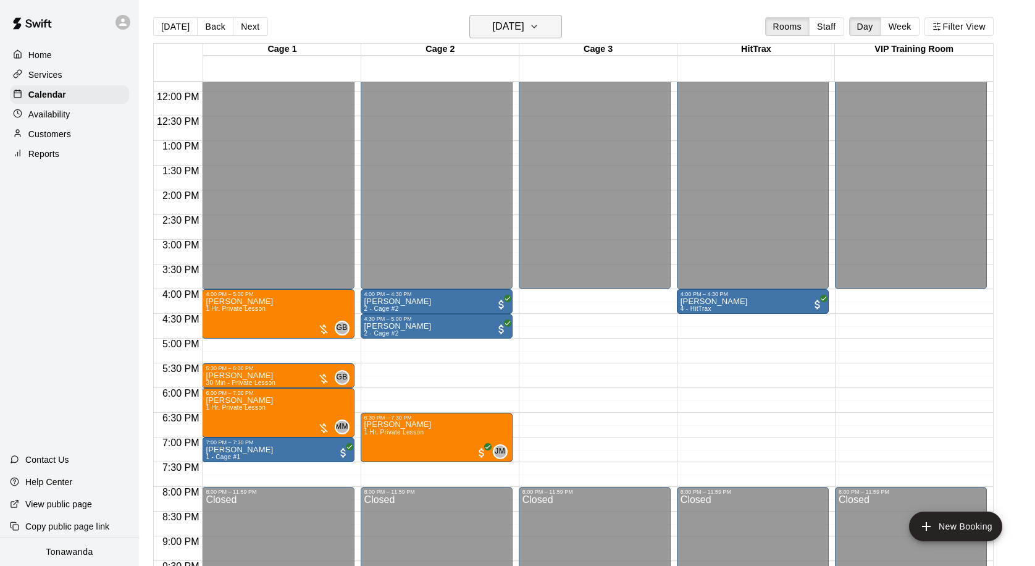
click at [501, 27] on h6 "[DATE]" at bounding box center [508, 26] width 32 height 17
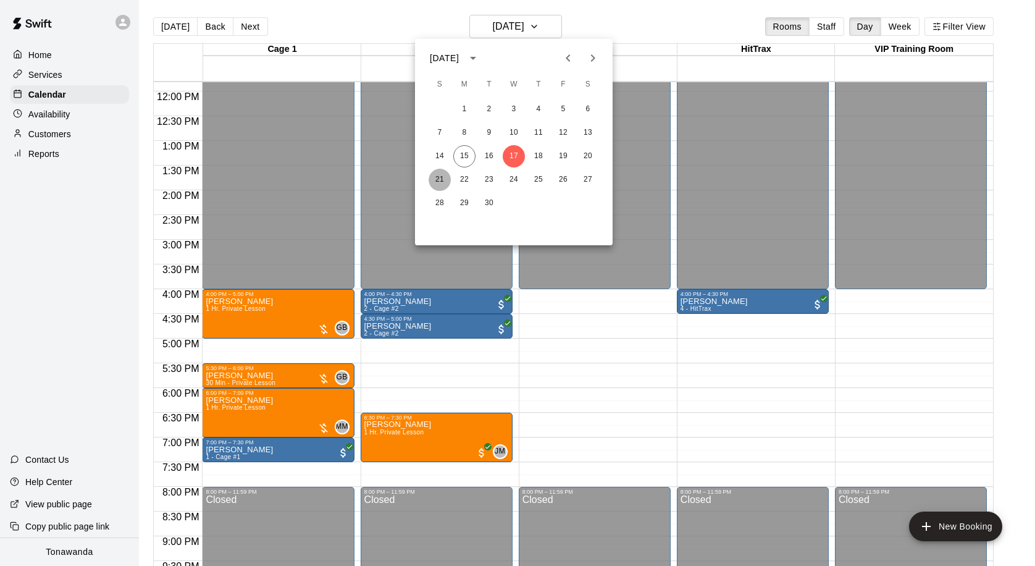
click at [435, 183] on button "21" at bounding box center [440, 180] width 22 height 22
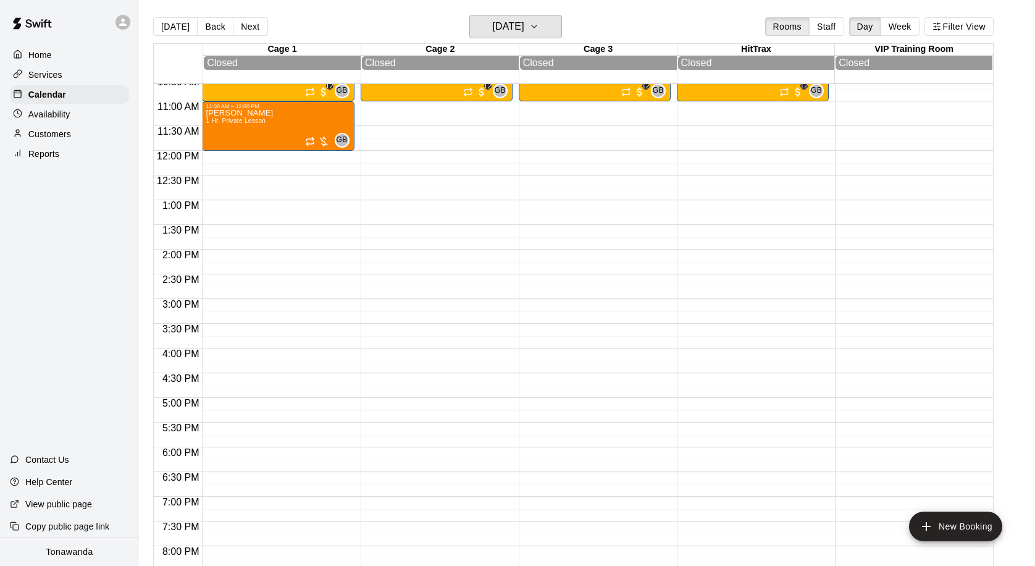
scroll to position [473, 0]
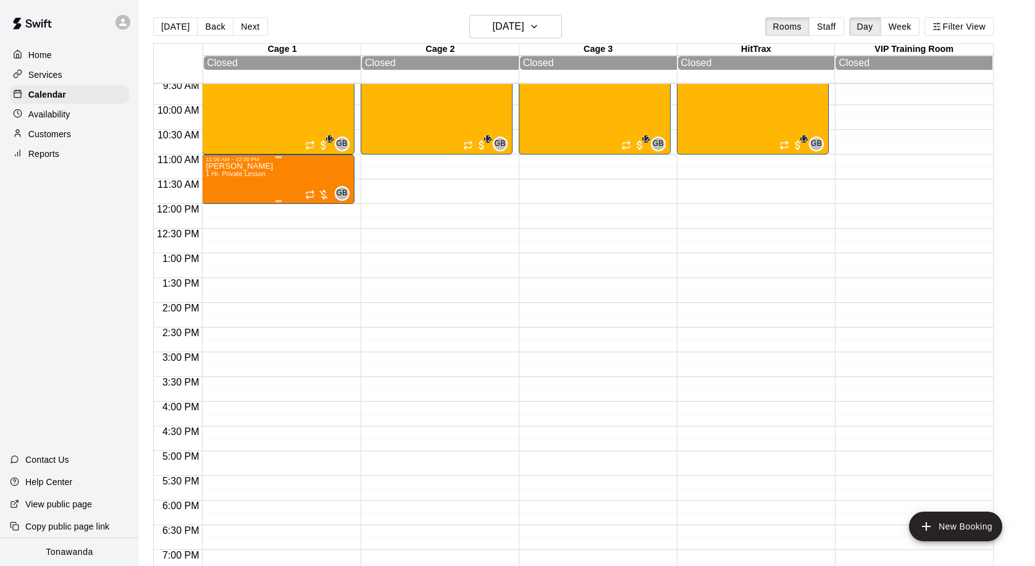
click at [325, 182] on div "[PERSON_NAME] 1 Hr. Private Lesson GB 0" at bounding box center [278, 445] width 145 height 566
click at [223, 237] on icon "delete" at bounding box center [218, 235] width 15 height 15
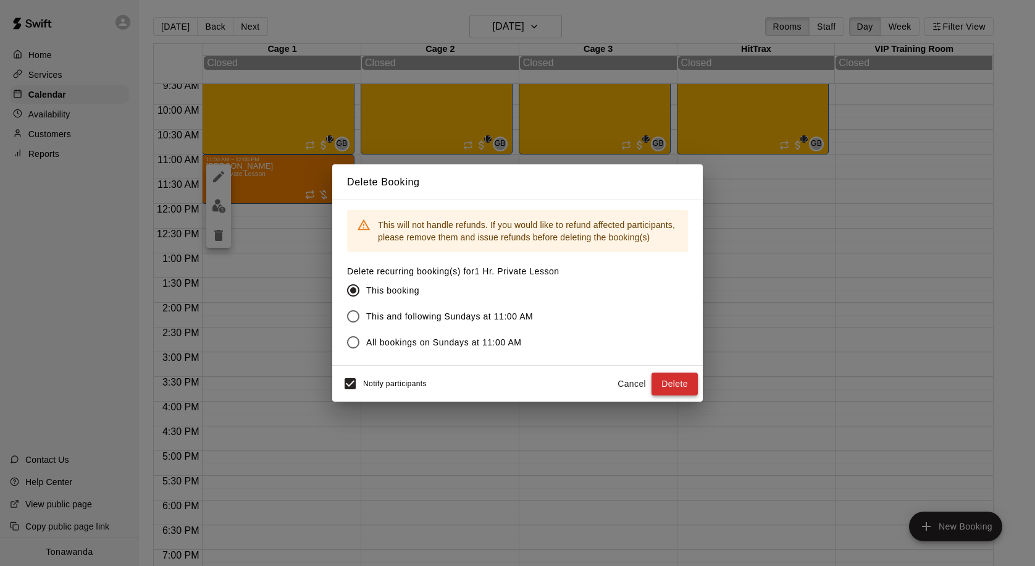
click at [666, 389] on button "Delete" at bounding box center [675, 383] width 46 height 23
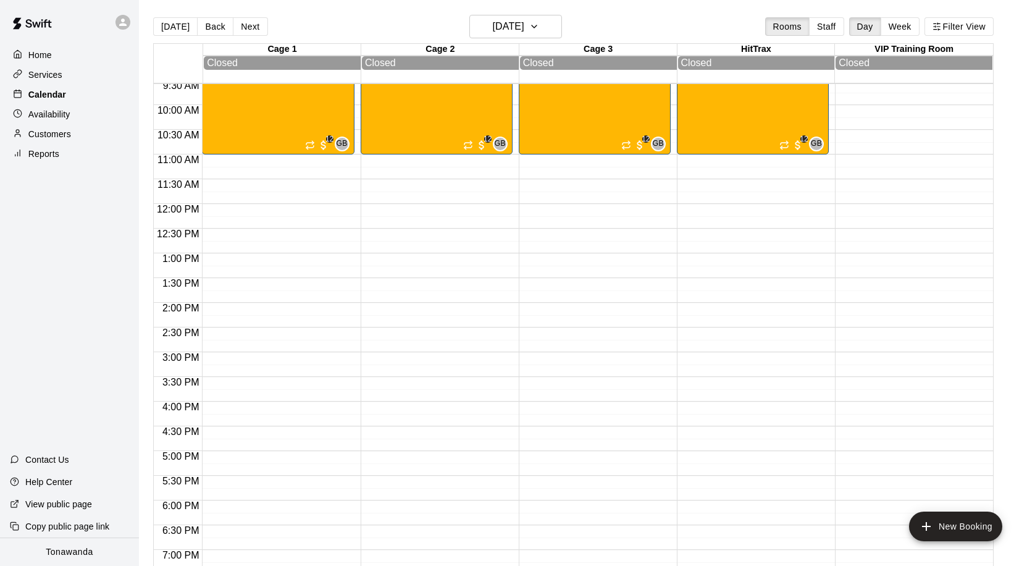
click at [85, 88] on div "Calendar" at bounding box center [69, 94] width 119 height 19
click at [178, 24] on button "[DATE]" at bounding box center [175, 26] width 44 height 19
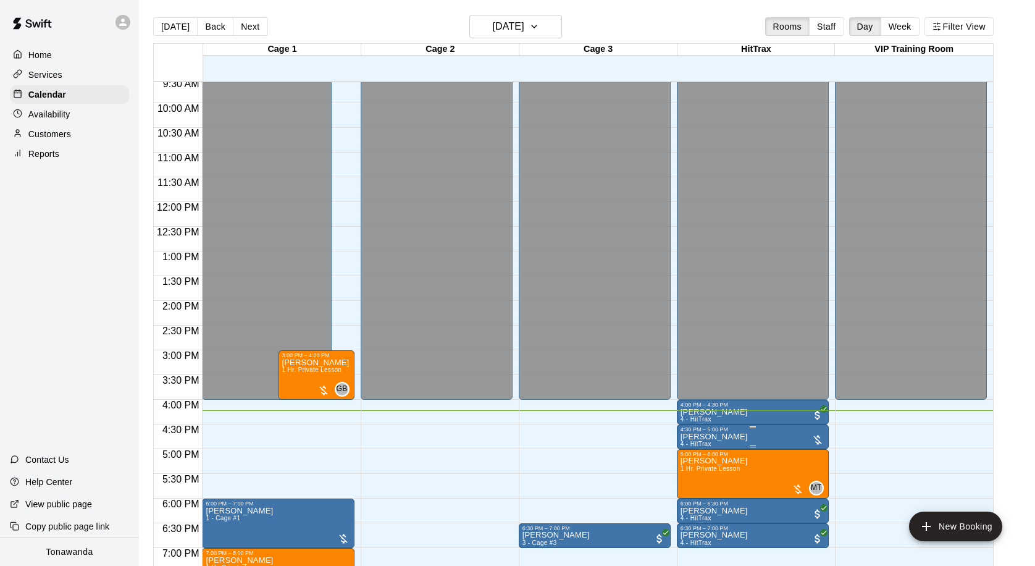
click at [818, 439] on div at bounding box center [818, 440] width 12 height 12
click at [824, 480] on img "edit" at bounding box center [824, 476] width 14 height 14
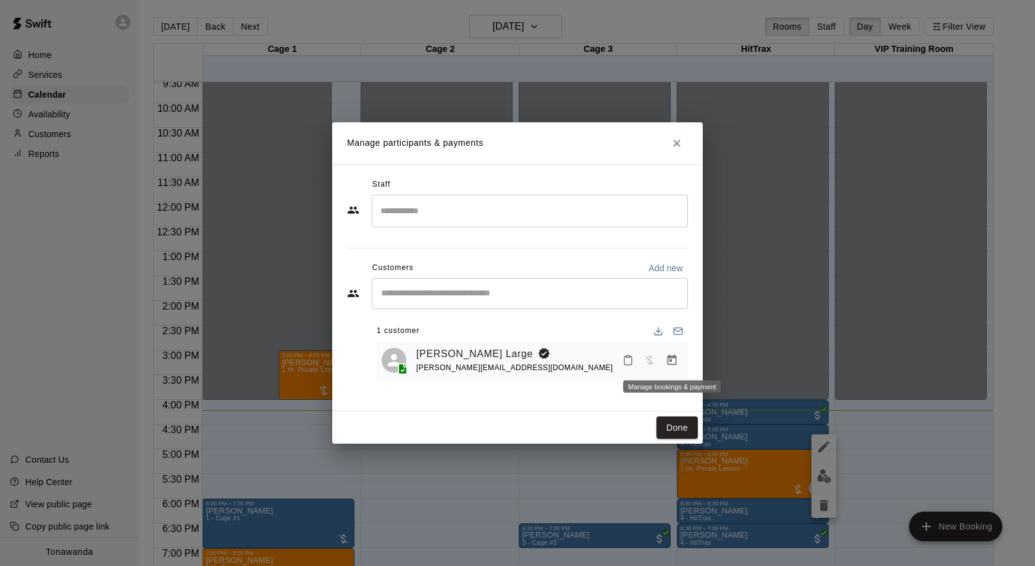
click at [673, 361] on icon "Manage bookings & payment" at bounding box center [672, 360] width 12 height 12
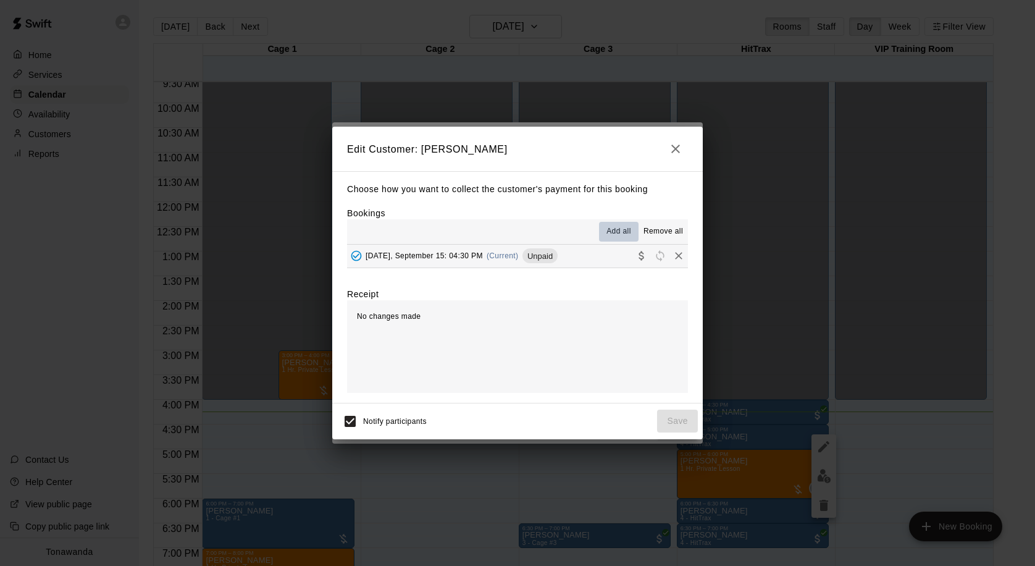
click at [614, 224] on button "Add all" at bounding box center [619, 232] width 40 height 20
click at [616, 228] on span "Add all" at bounding box center [619, 231] width 25 height 12
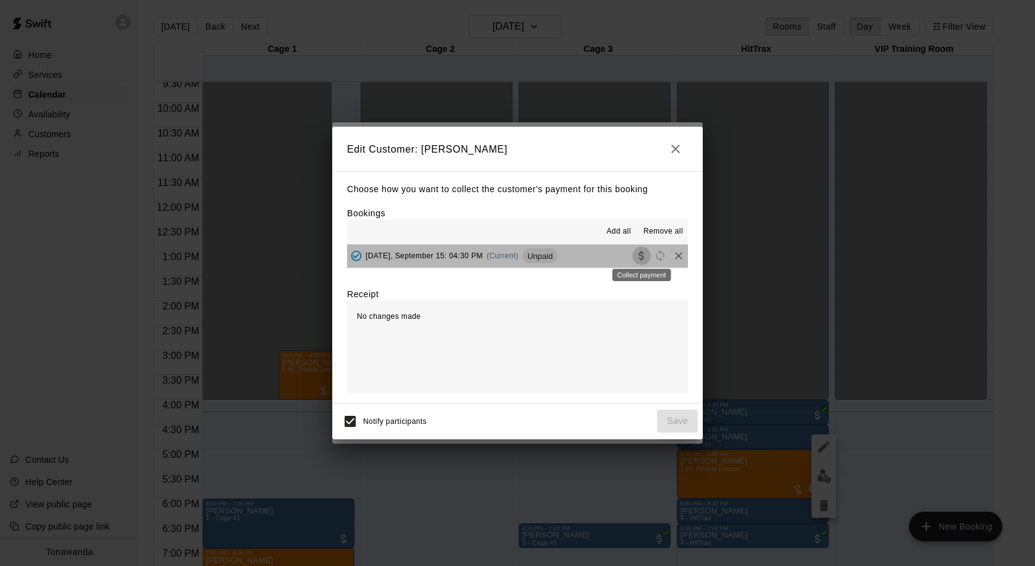
click at [638, 254] on icon "Collect payment" at bounding box center [642, 256] width 12 height 12
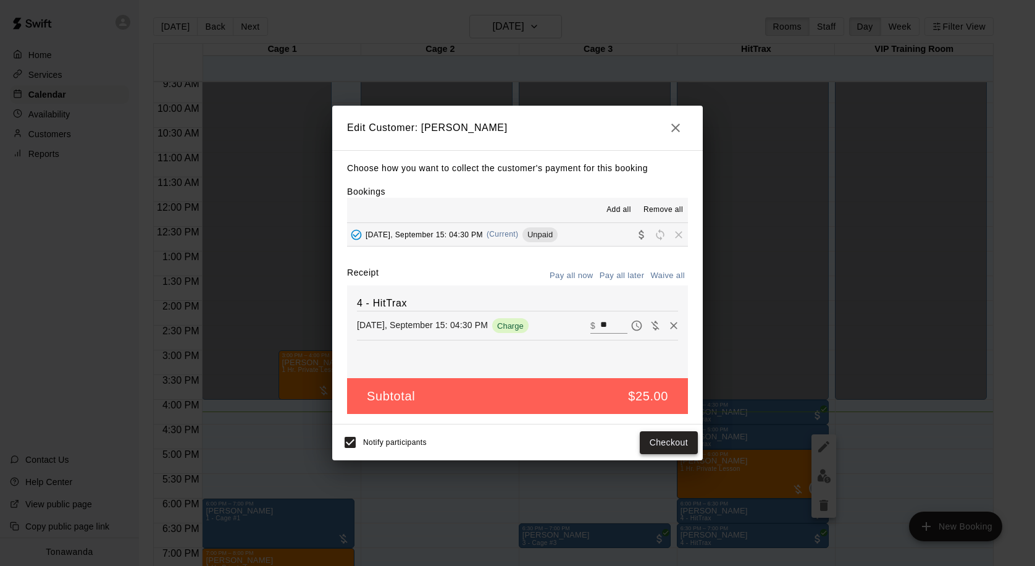
click at [665, 446] on button "Checkout" at bounding box center [669, 442] width 58 height 23
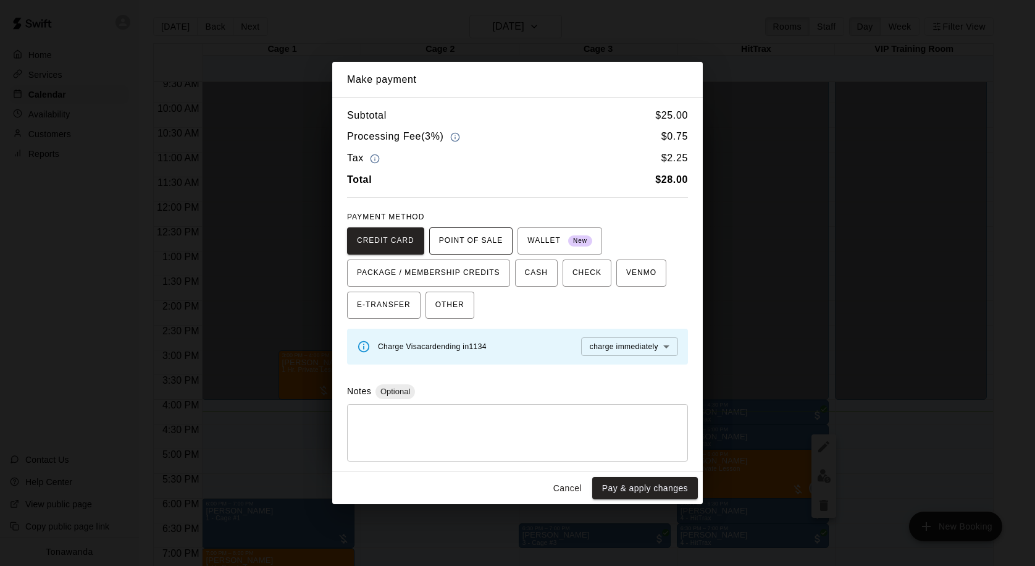
click at [495, 234] on span "POINT OF SALE" at bounding box center [471, 241] width 64 height 20
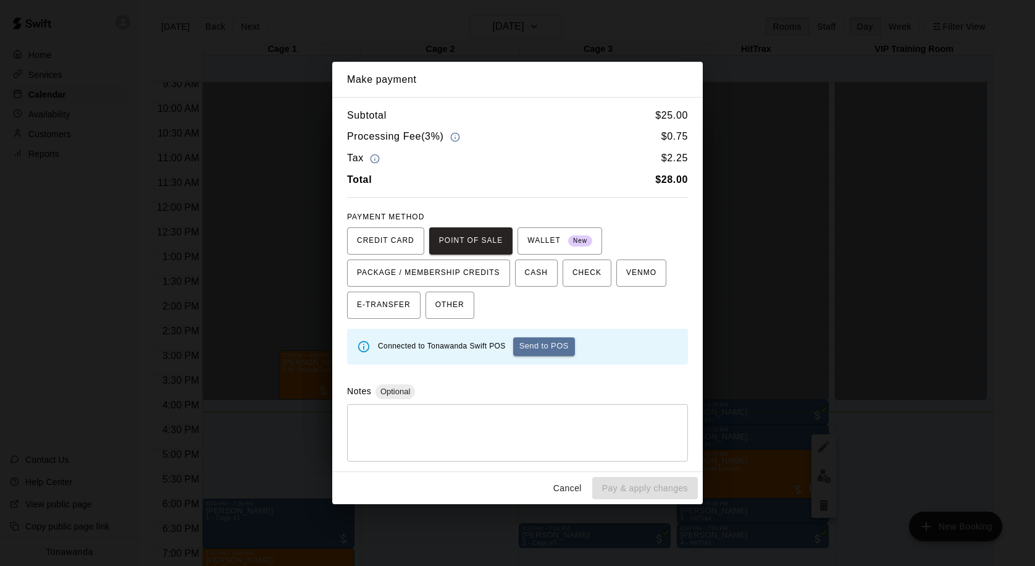
click at [560, 353] on button "Send to POS" at bounding box center [544, 346] width 62 height 19
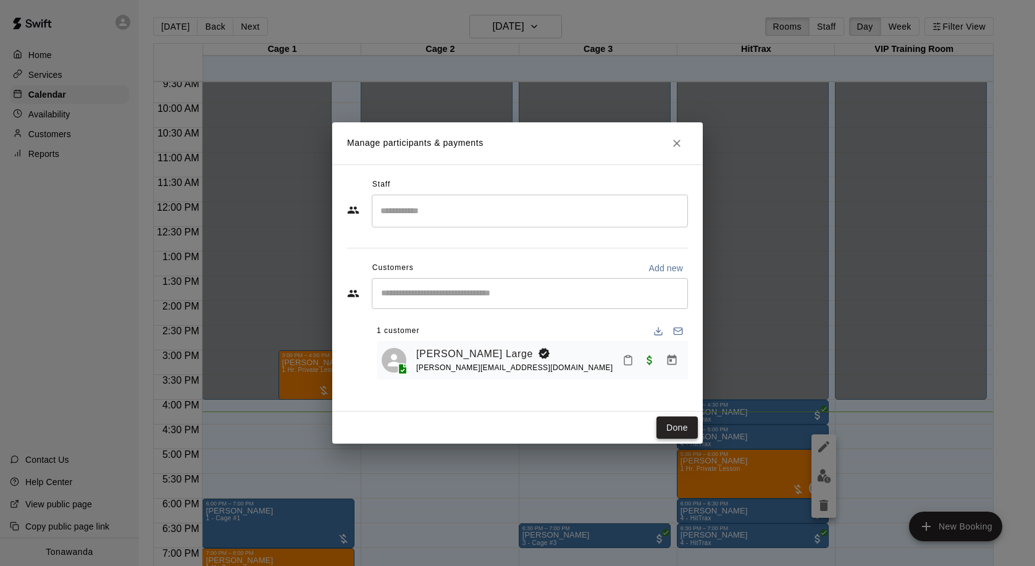
click at [677, 437] on button "Done" at bounding box center [677, 427] width 41 height 23
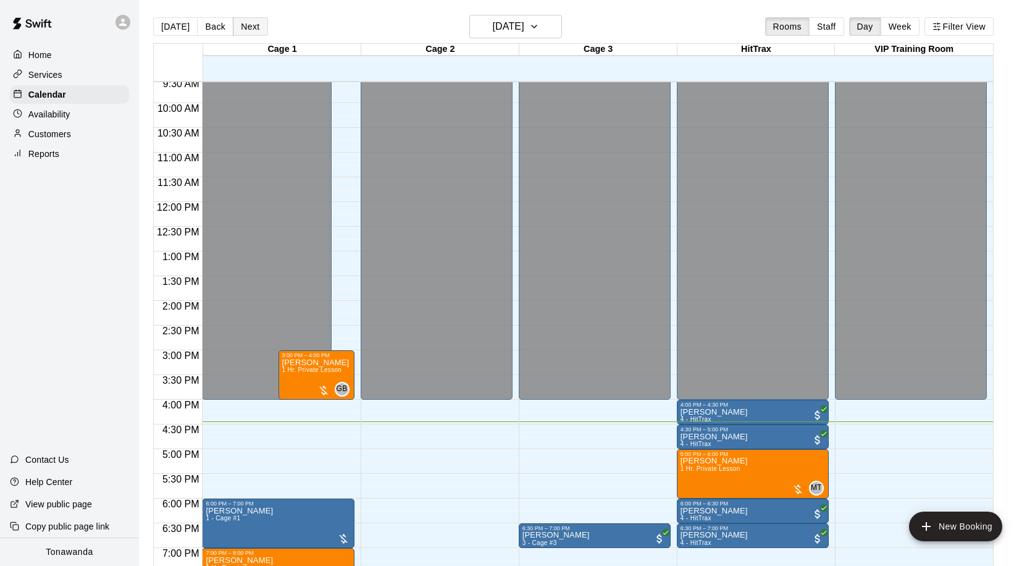
click at [239, 24] on button "Next" at bounding box center [250, 26] width 35 height 19
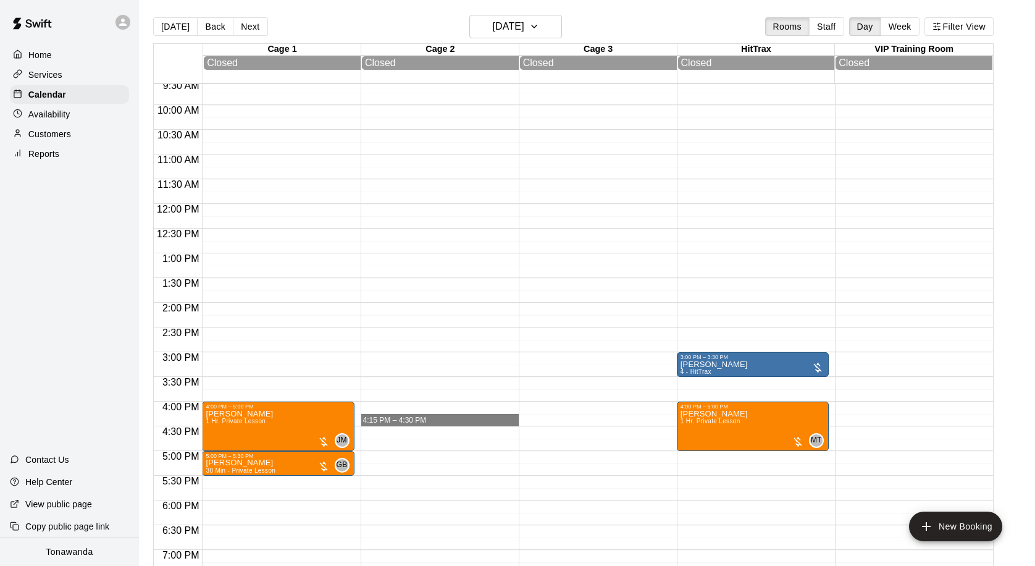
drag, startPoint x: 362, startPoint y: 416, endPoint x: 411, endPoint y: 426, distance: 50.3
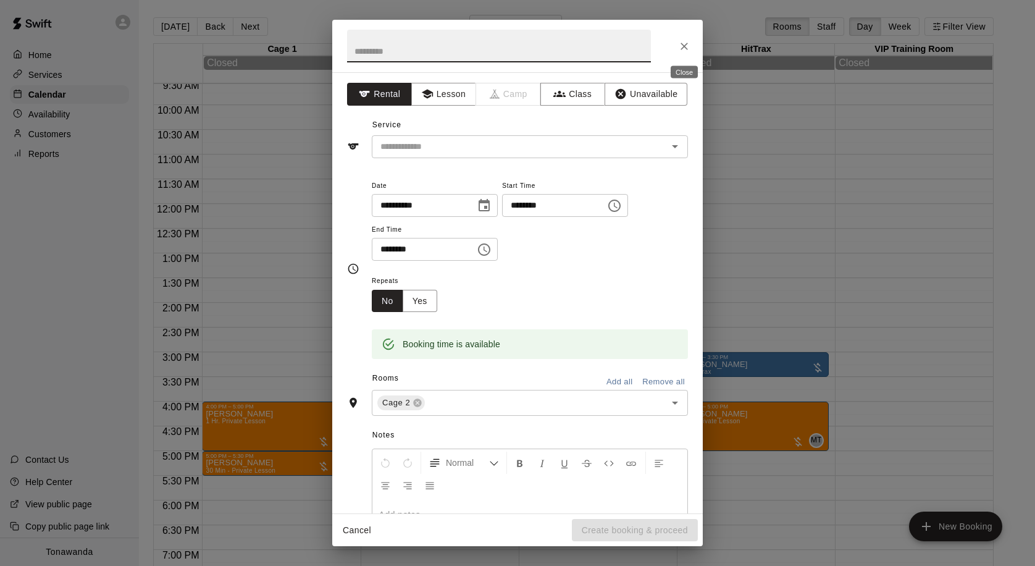
click at [689, 50] on icon "Close" at bounding box center [684, 46] width 12 height 12
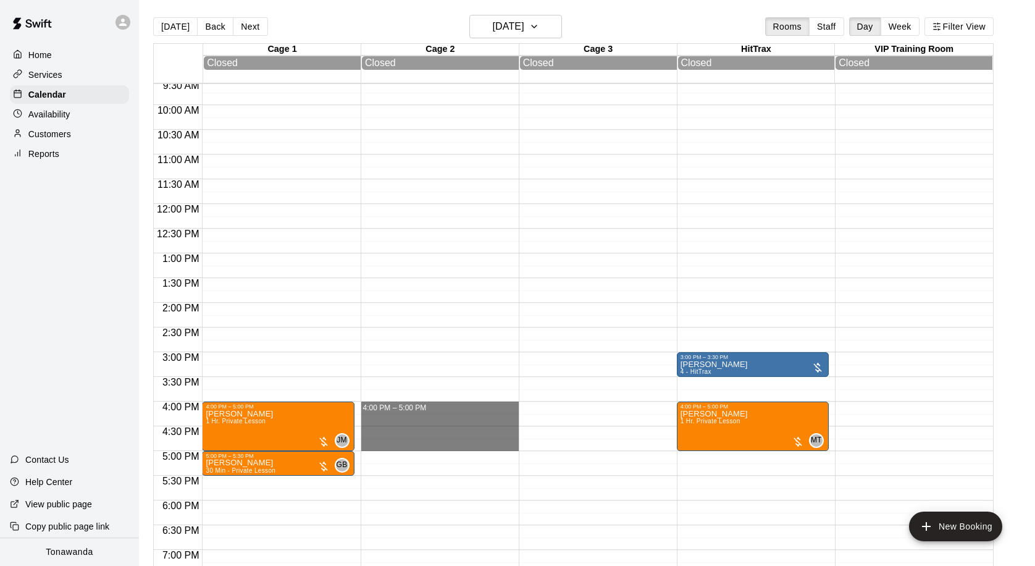
drag, startPoint x: 513, startPoint y: 405, endPoint x: 511, endPoint y: 441, distance: 36.5
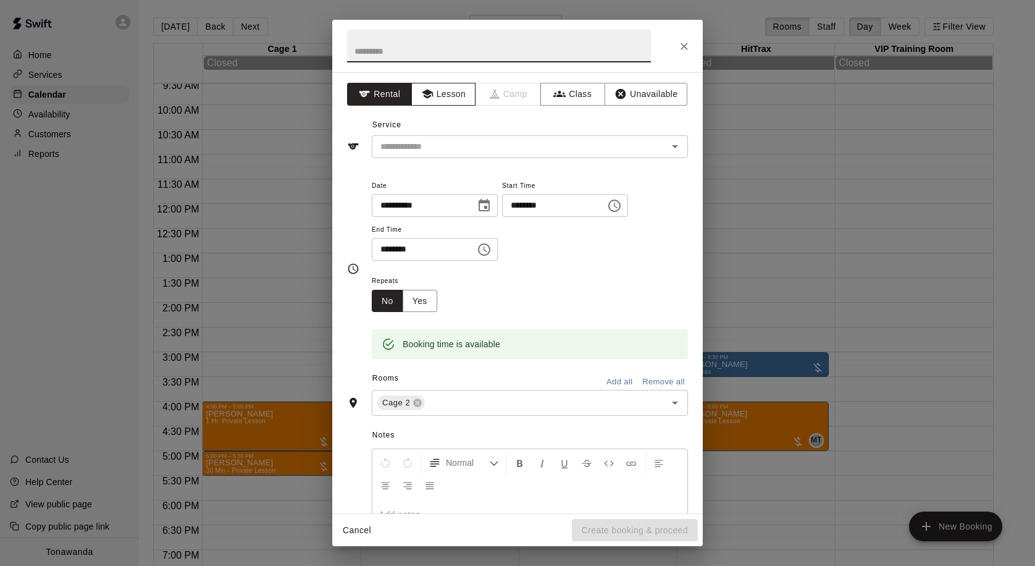
click at [463, 98] on button "Lesson" at bounding box center [443, 94] width 65 height 23
click at [458, 161] on div "**********" at bounding box center [517, 292] width 371 height 441
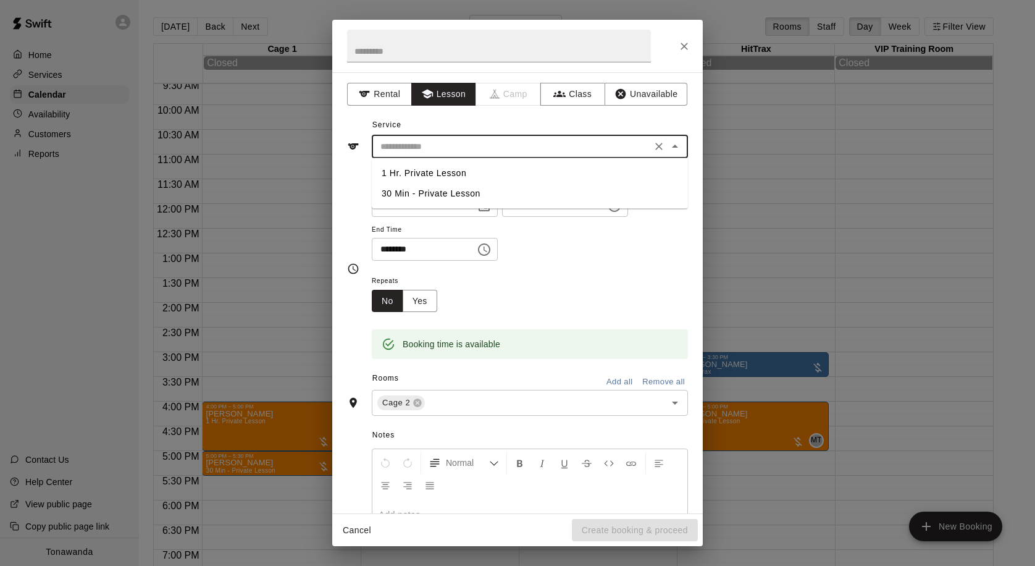
click at [460, 153] on input "text" at bounding box center [512, 146] width 272 height 15
click at [450, 169] on li "1 Hr. Private Lesson" at bounding box center [530, 173] width 316 height 20
type input "**********"
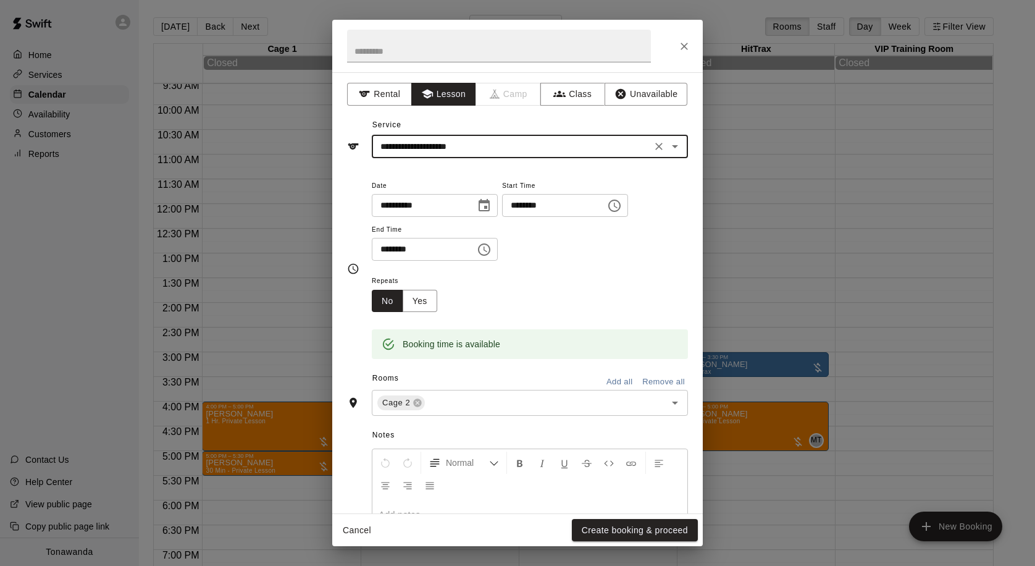
click at [621, 528] on button "Create booking & proceed" at bounding box center [635, 530] width 126 height 23
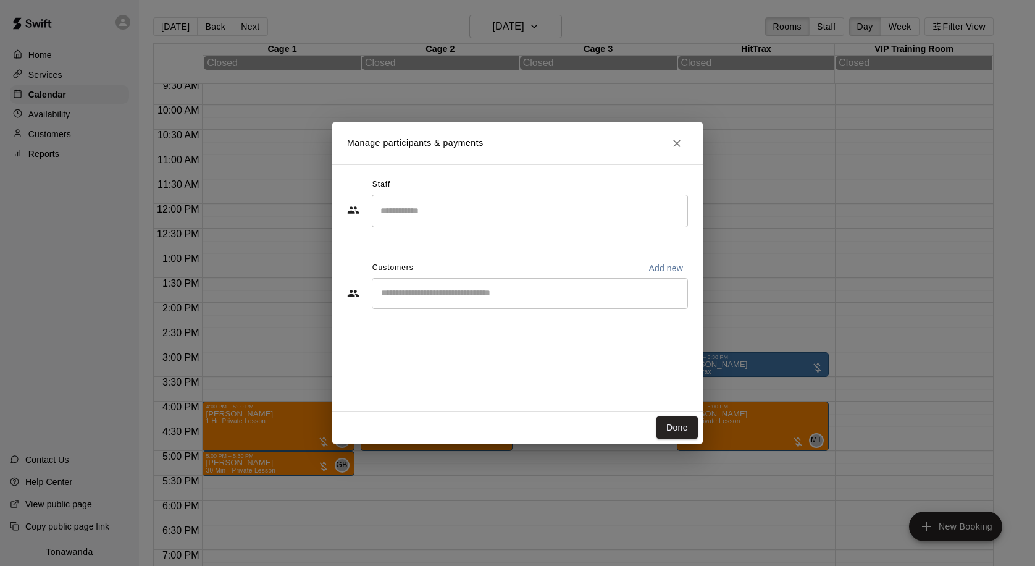
click at [452, 210] on input "Search staff" at bounding box center [529, 211] width 305 height 22
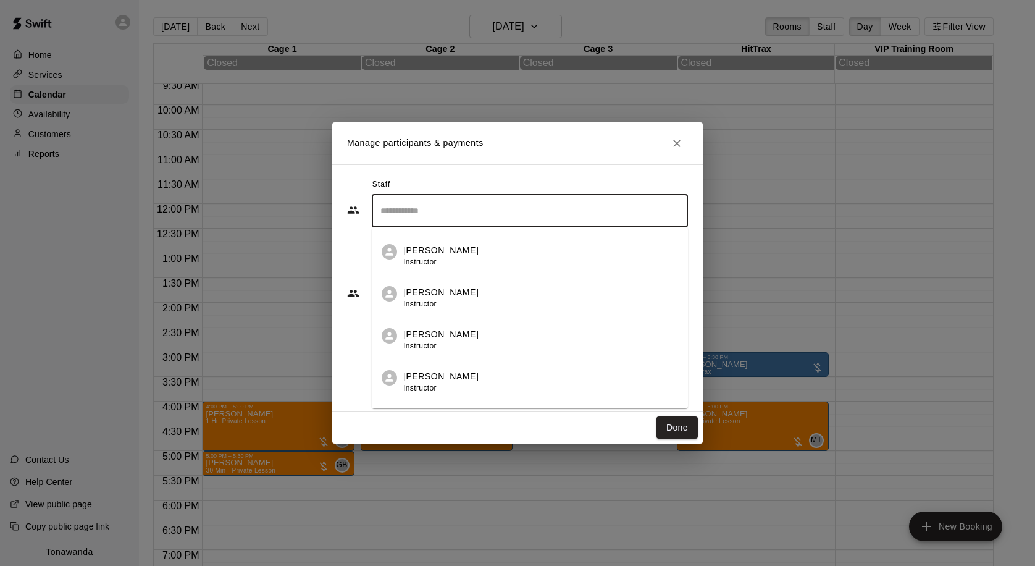
scroll to position [169, 0]
click at [441, 322] on li "[PERSON_NAME] Instructor" at bounding box center [530, 331] width 316 height 42
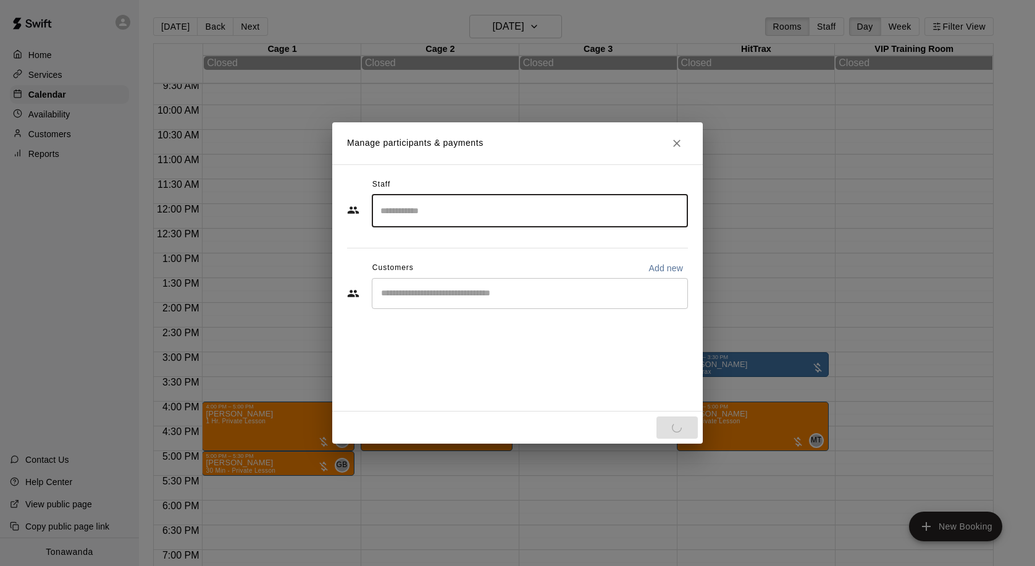
click at [443, 294] on input "Start typing to search customers..." at bounding box center [529, 293] width 305 height 12
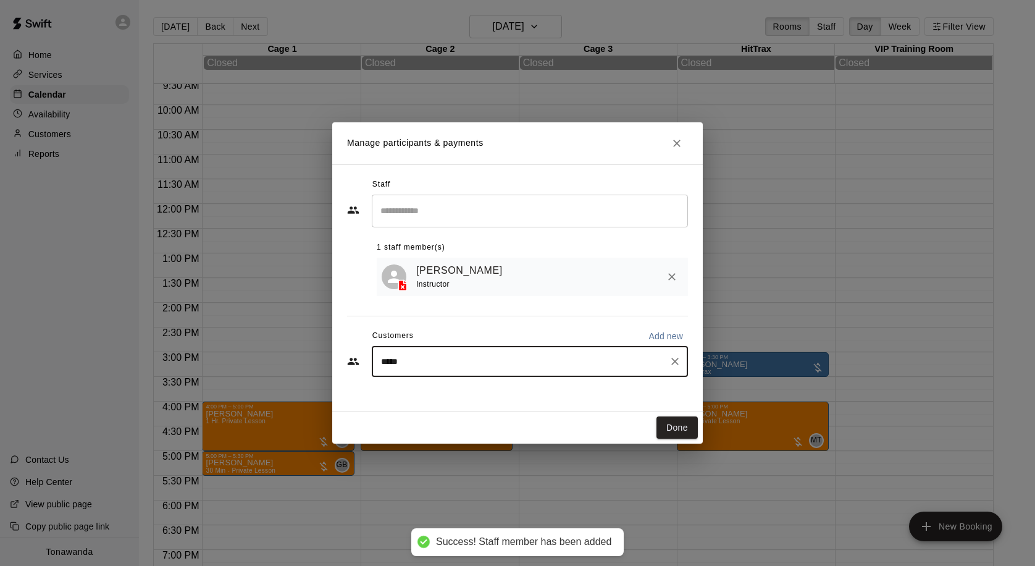
type input "******"
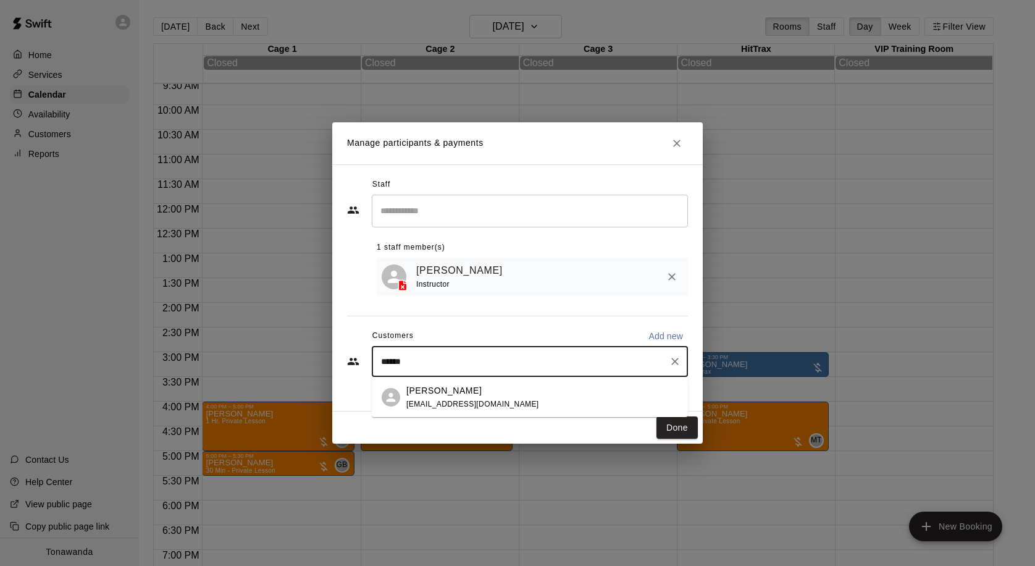
click at [452, 390] on p "[PERSON_NAME]" at bounding box center [443, 390] width 75 height 13
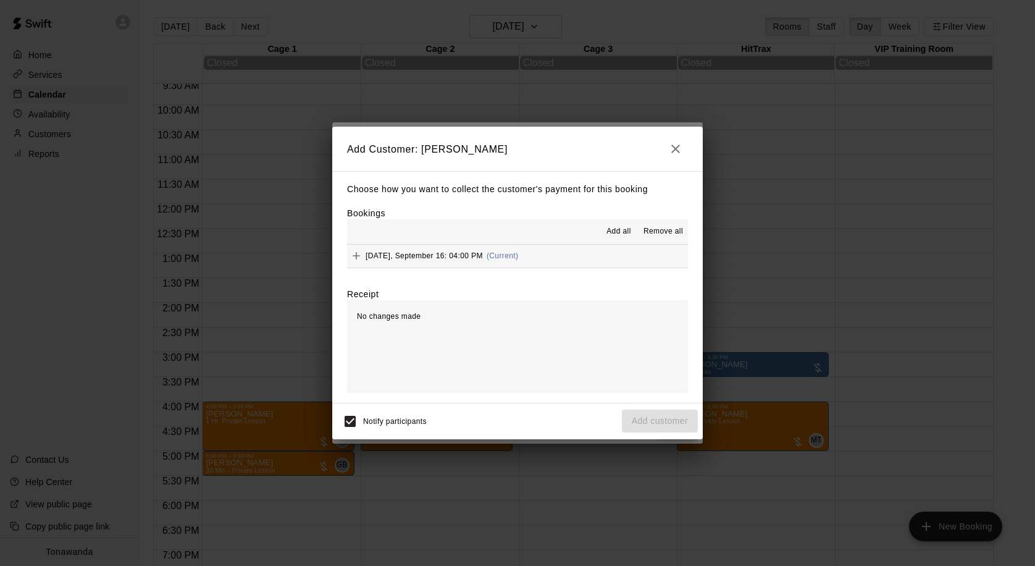
click at [622, 228] on span "Add all" at bounding box center [619, 231] width 25 height 12
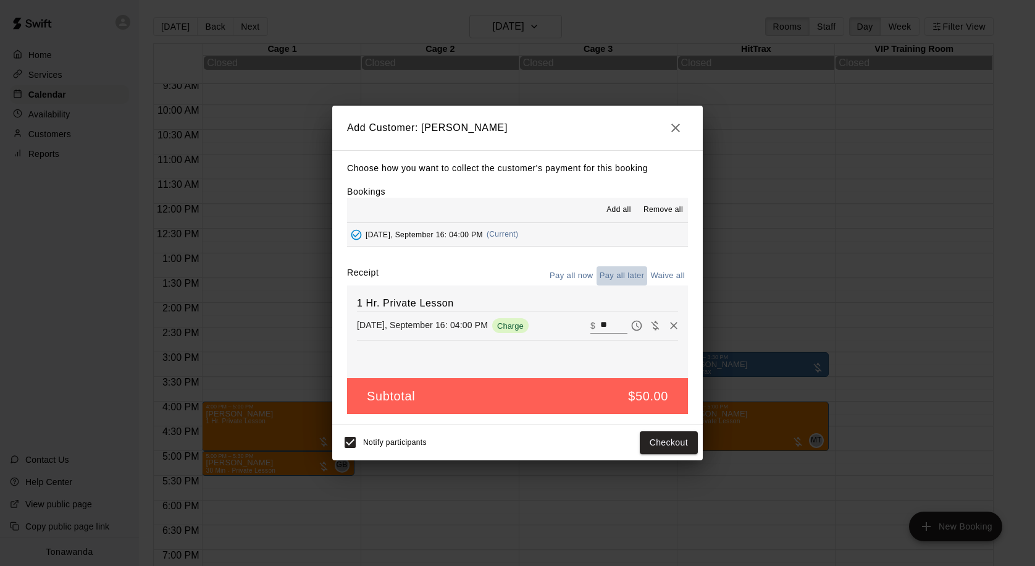
click at [631, 272] on button "Pay all later" at bounding box center [622, 275] width 51 height 19
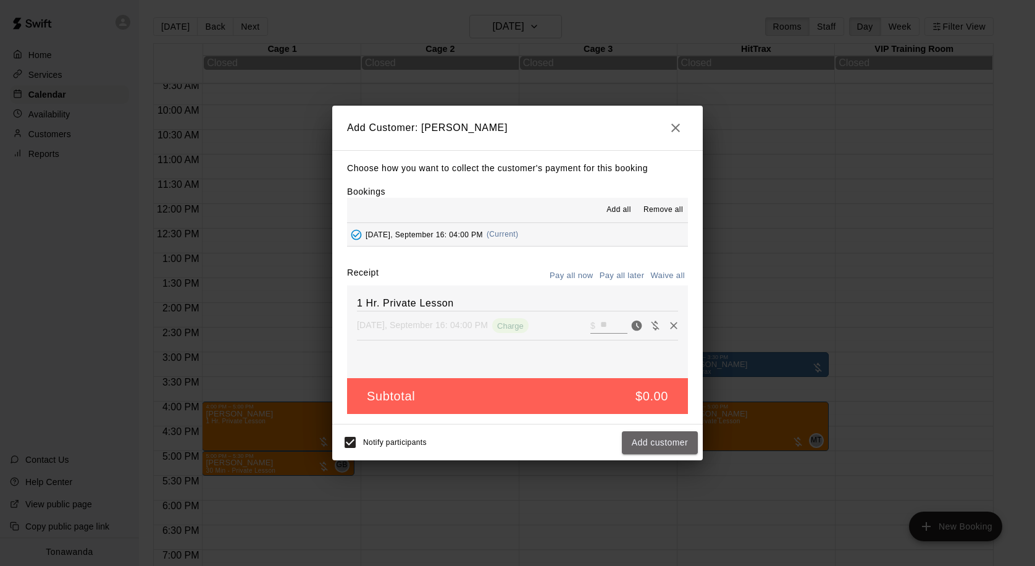
click at [677, 447] on button "Add customer" at bounding box center [660, 442] width 76 height 23
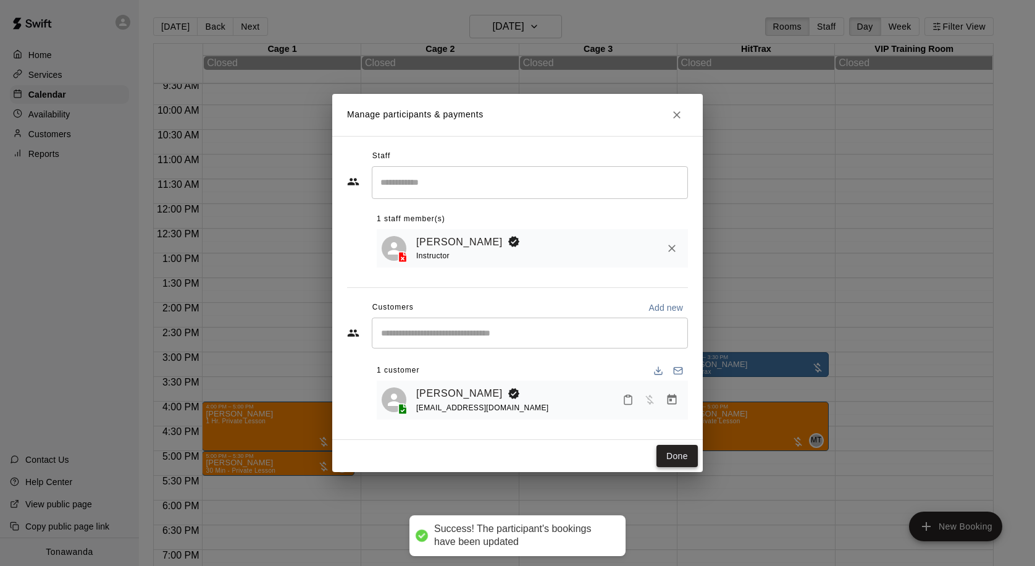
click at [684, 459] on button "Done" at bounding box center [677, 456] width 41 height 23
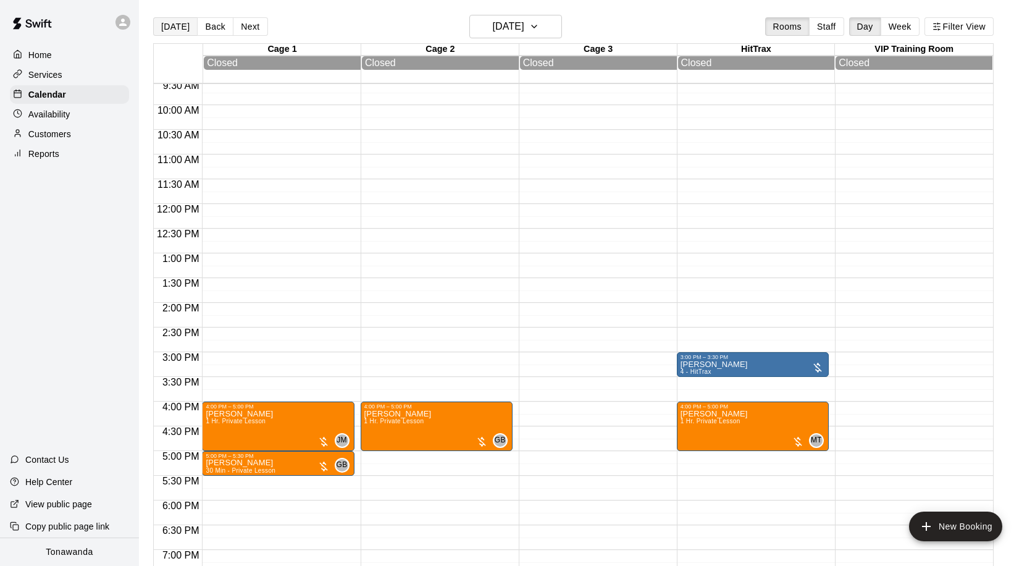
click at [165, 26] on button "[DATE]" at bounding box center [175, 26] width 44 height 19
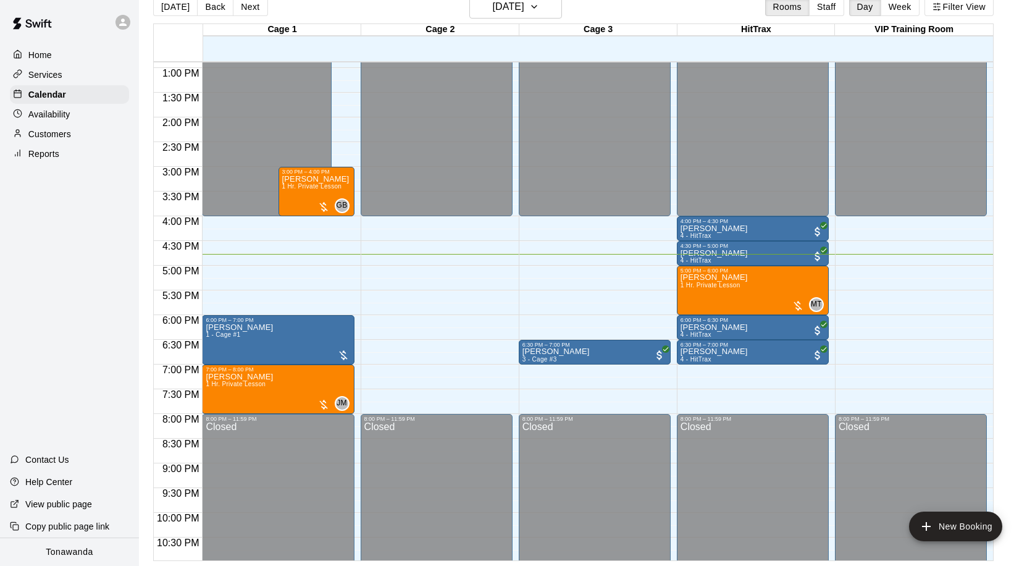
scroll to position [662, 0]
